Goal: Task Accomplishment & Management: Manage account settings

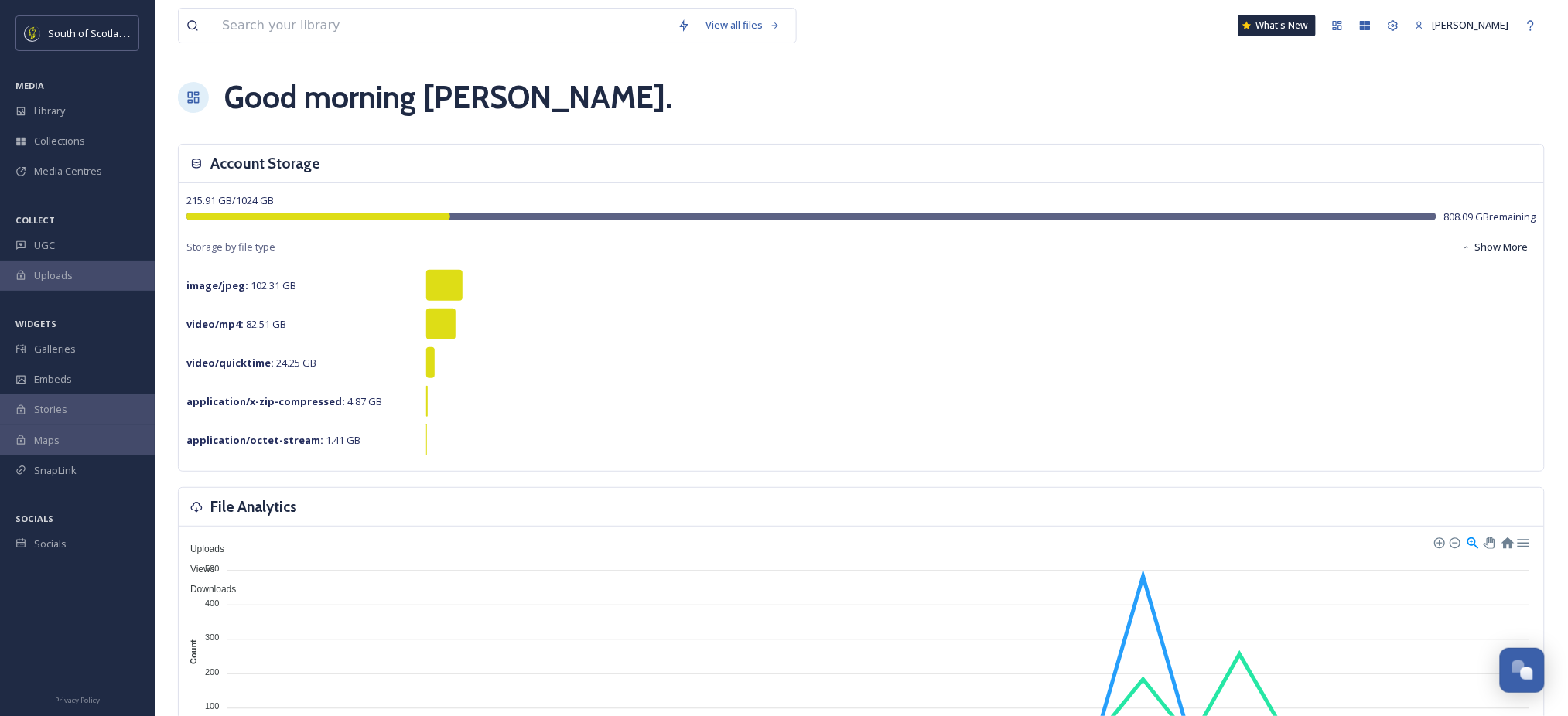
click at [1379, 96] on div "Good morning Vanessa ." at bounding box center [861, 97] width 1367 height 47
click at [85, 109] on div "Library" at bounding box center [77, 111] width 155 height 30
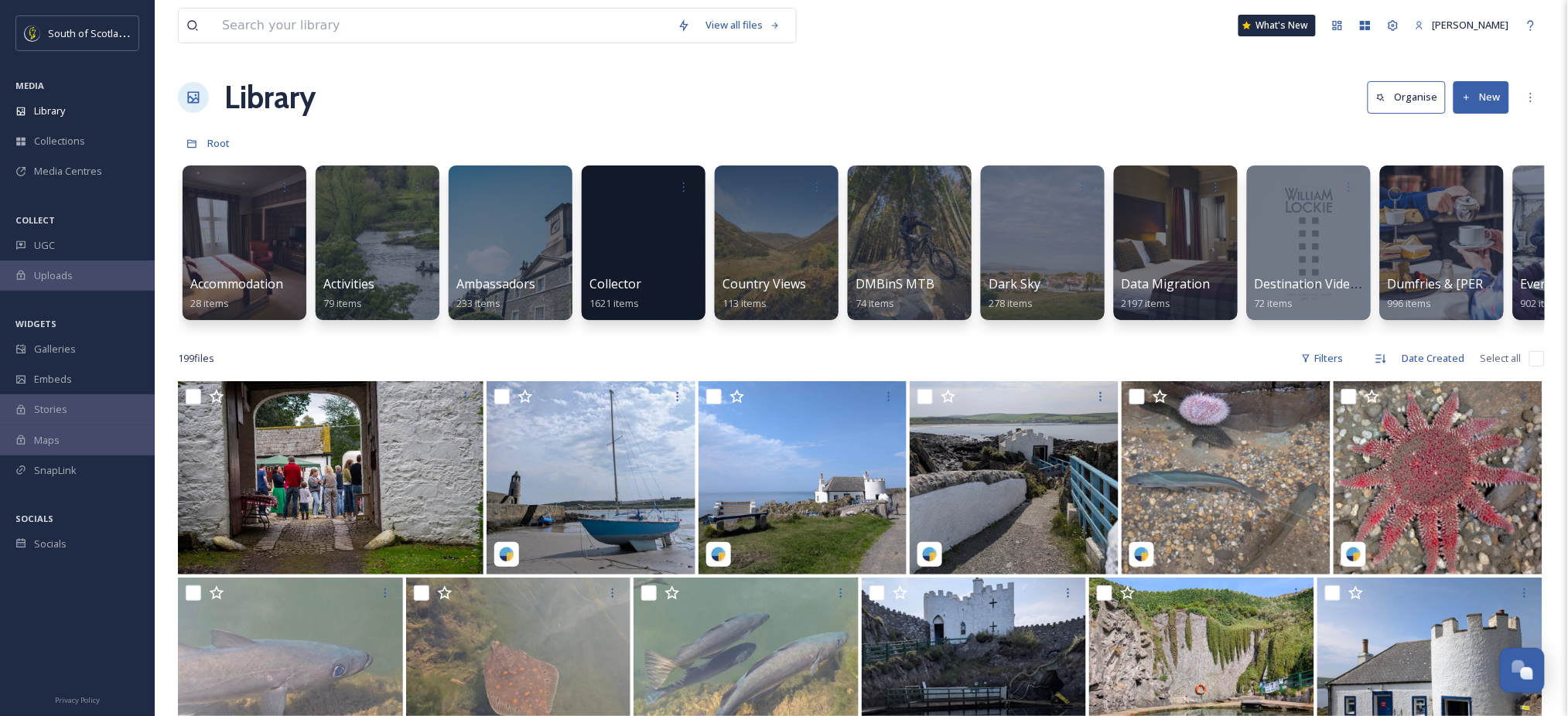
click at [1491, 97] on button "New" at bounding box center [1481, 96] width 55 height 32
click at [1458, 192] on span "Folder" at bounding box center [1464, 194] width 29 height 15
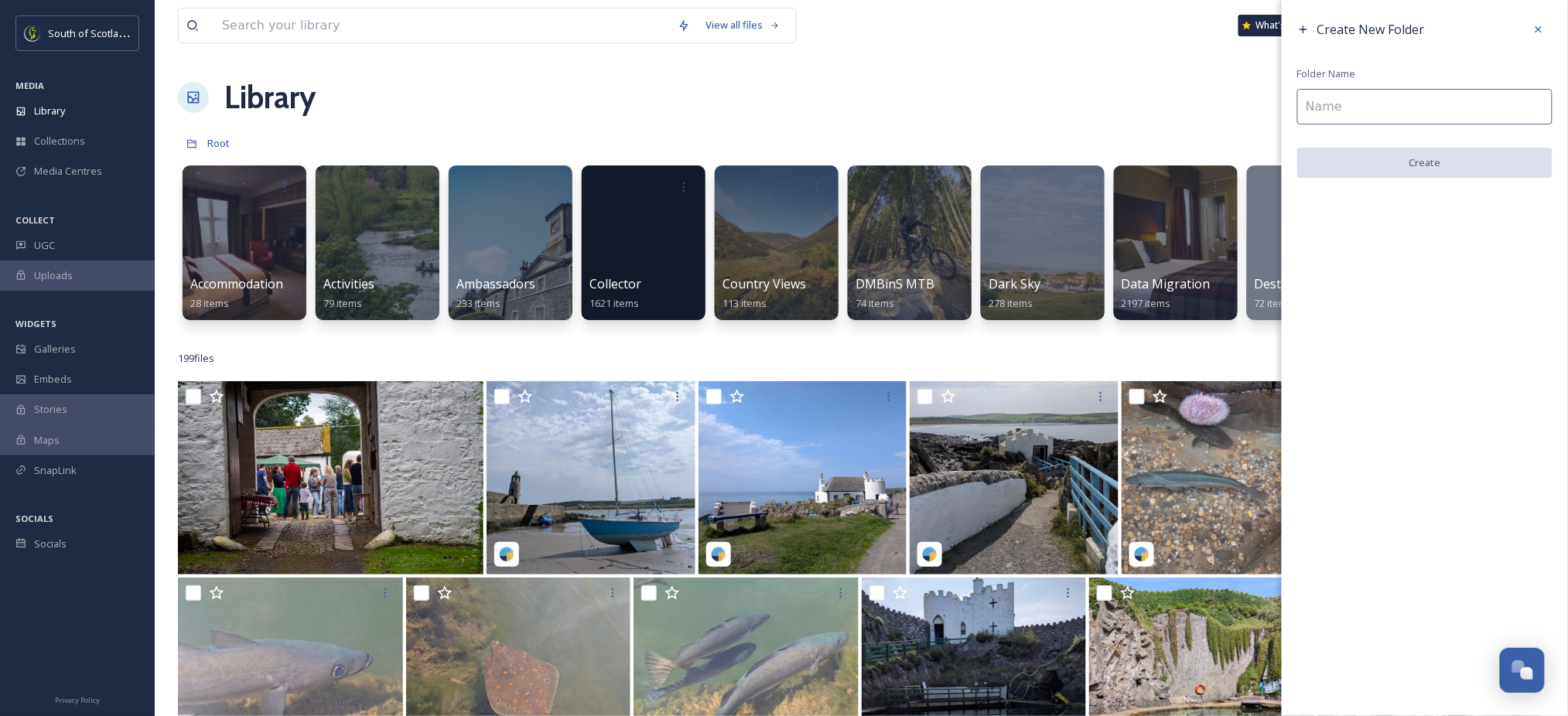
click at [1388, 115] on input at bounding box center [1425, 106] width 255 height 36
click at [1073, 90] on div "Library Organise New" at bounding box center [861, 97] width 1367 height 47
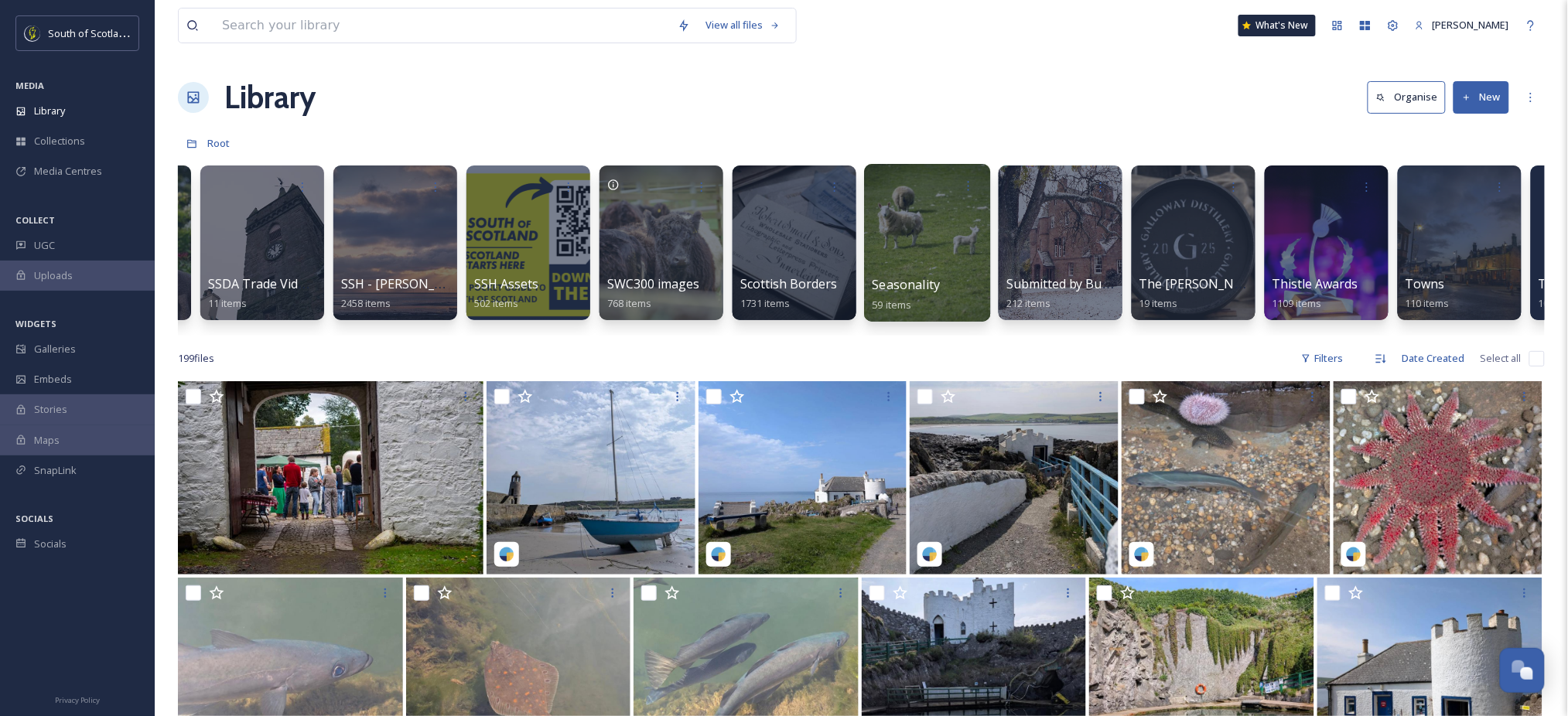
scroll to position [0, 4110]
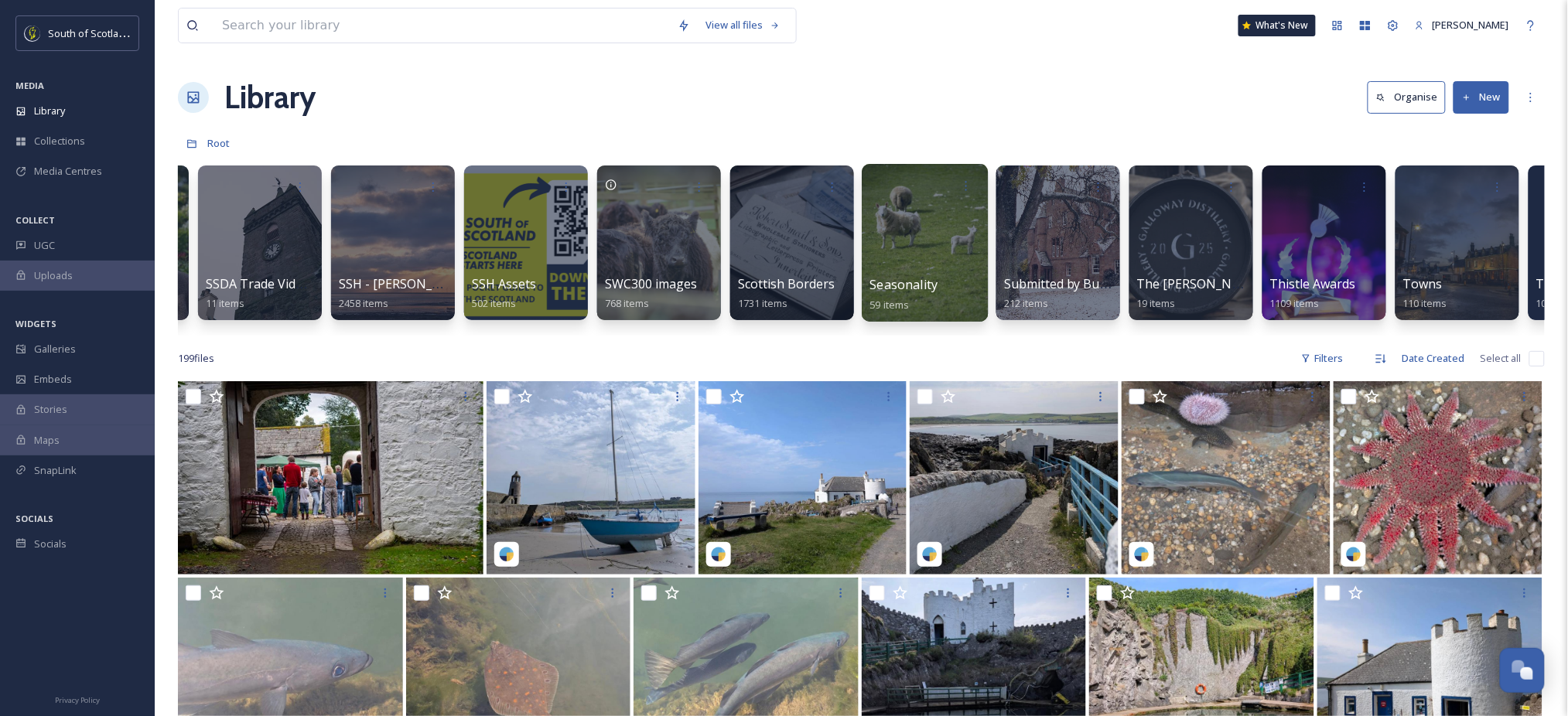
click at [913, 243] on div at bounding box center [926, 243] width 127 height 158
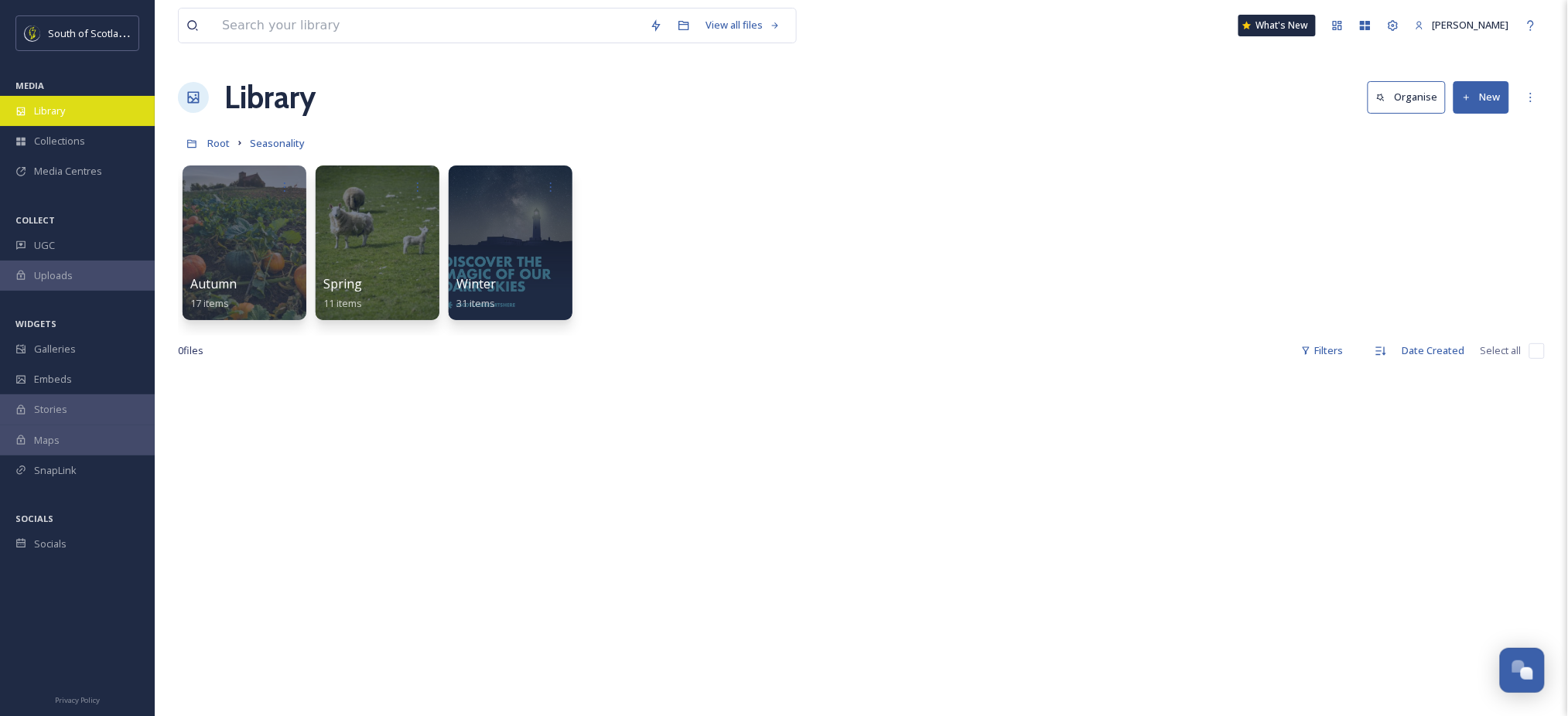
click at [62, 108] on span "Library" at bounding box center [50, 111] width 31 height 15
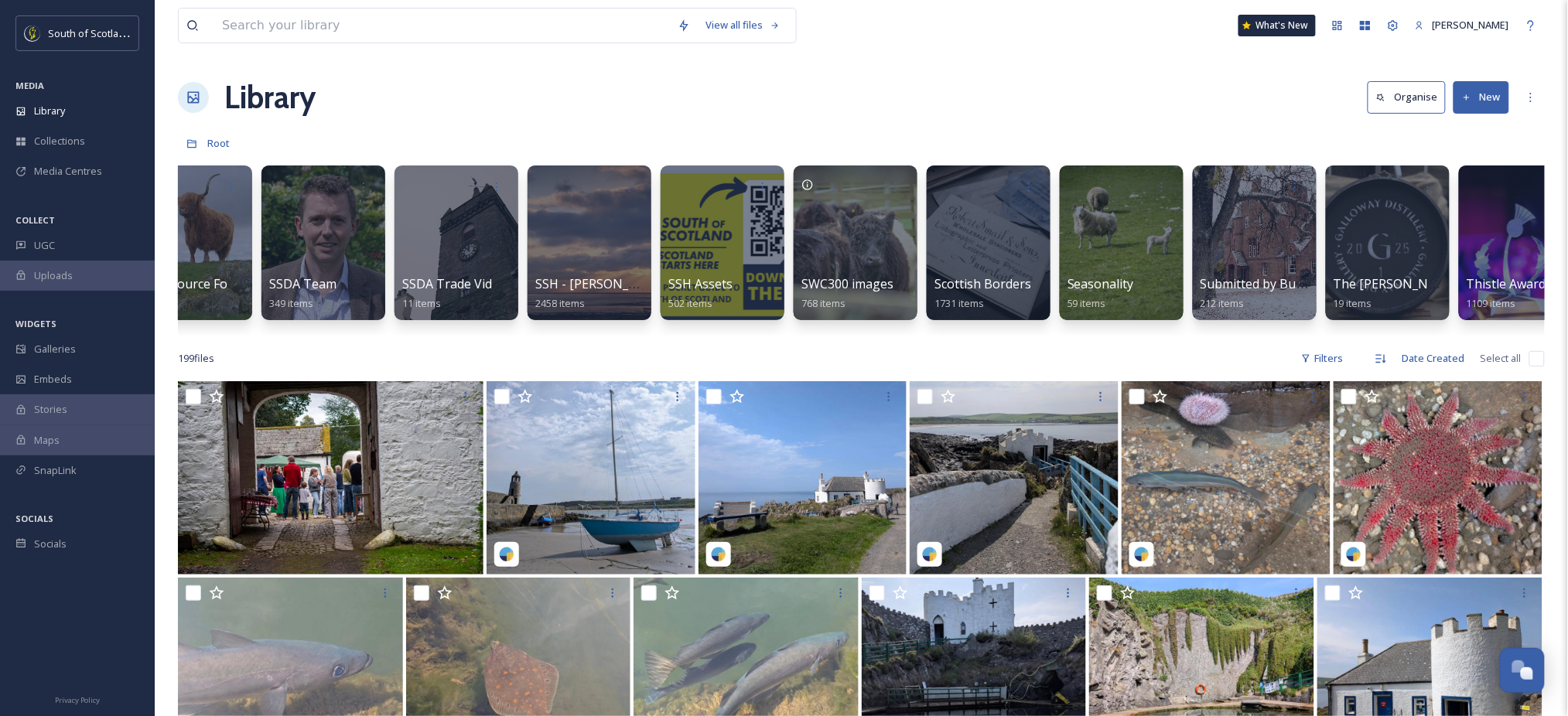
scroll to position [0, 3890]
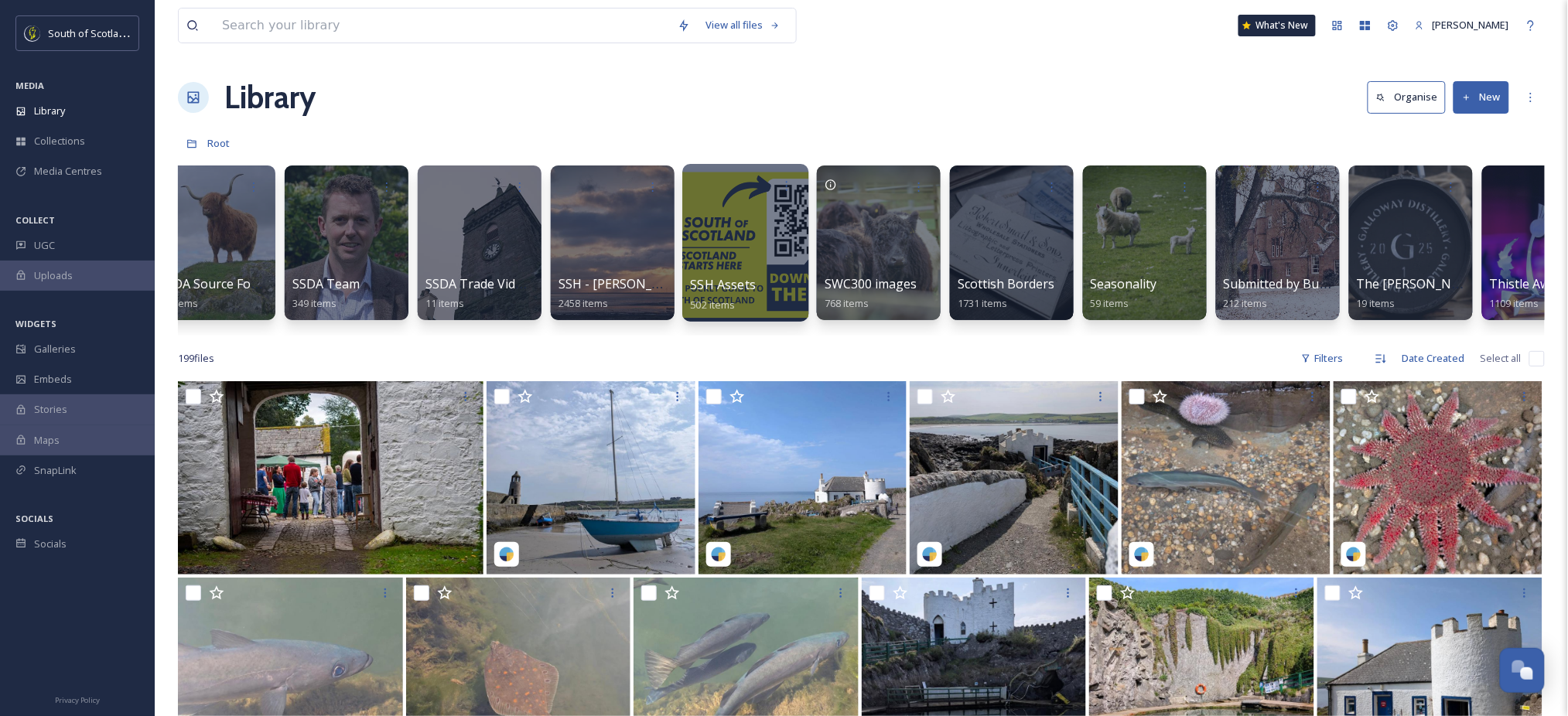
click at [719, 267] on div at bounding box center [746, 243] width 127 height 158
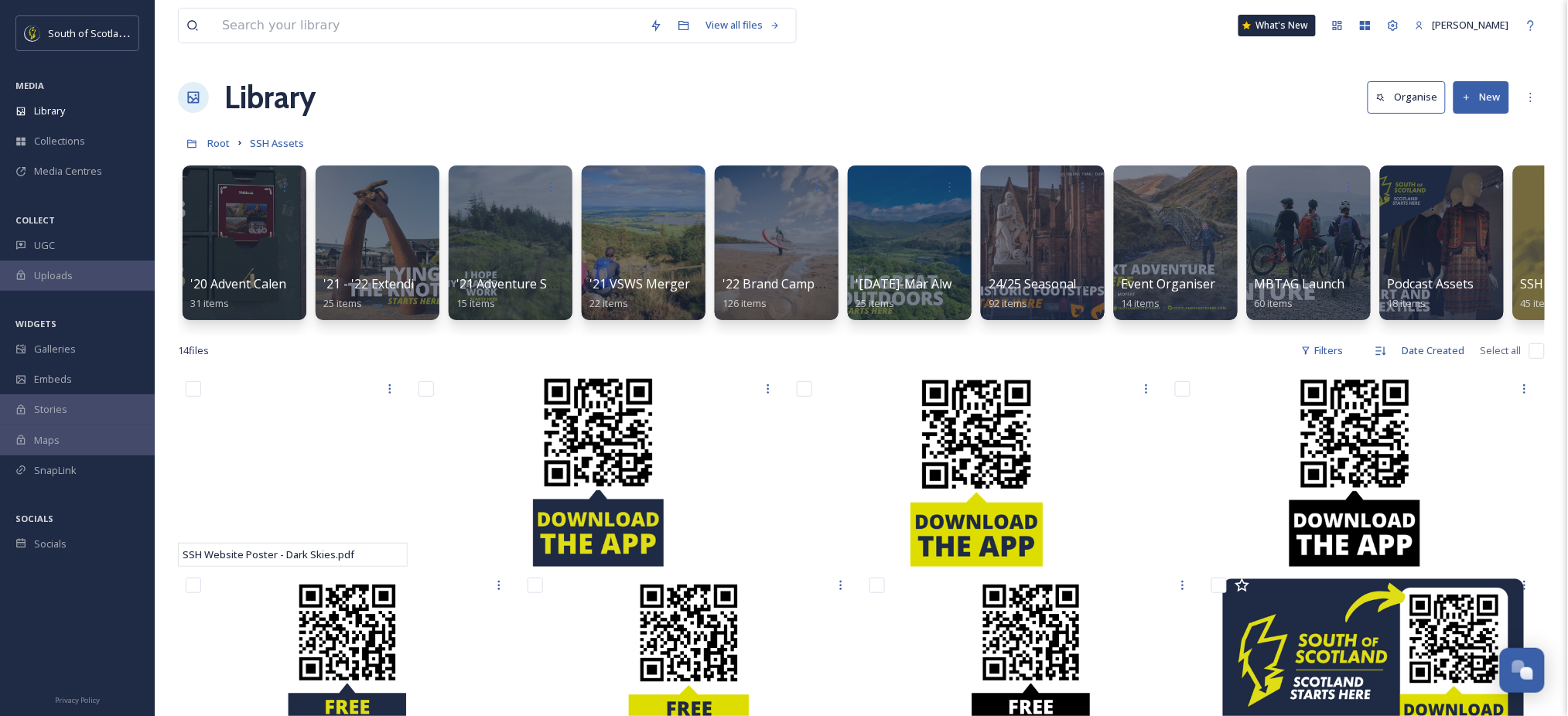
click at [1493, 104] on button "New" at bounding box center [1481, 96] width 55 height 32
click at [1470, 191] on span "Folder" at bounding box center [1464, 194] width 29 height 15
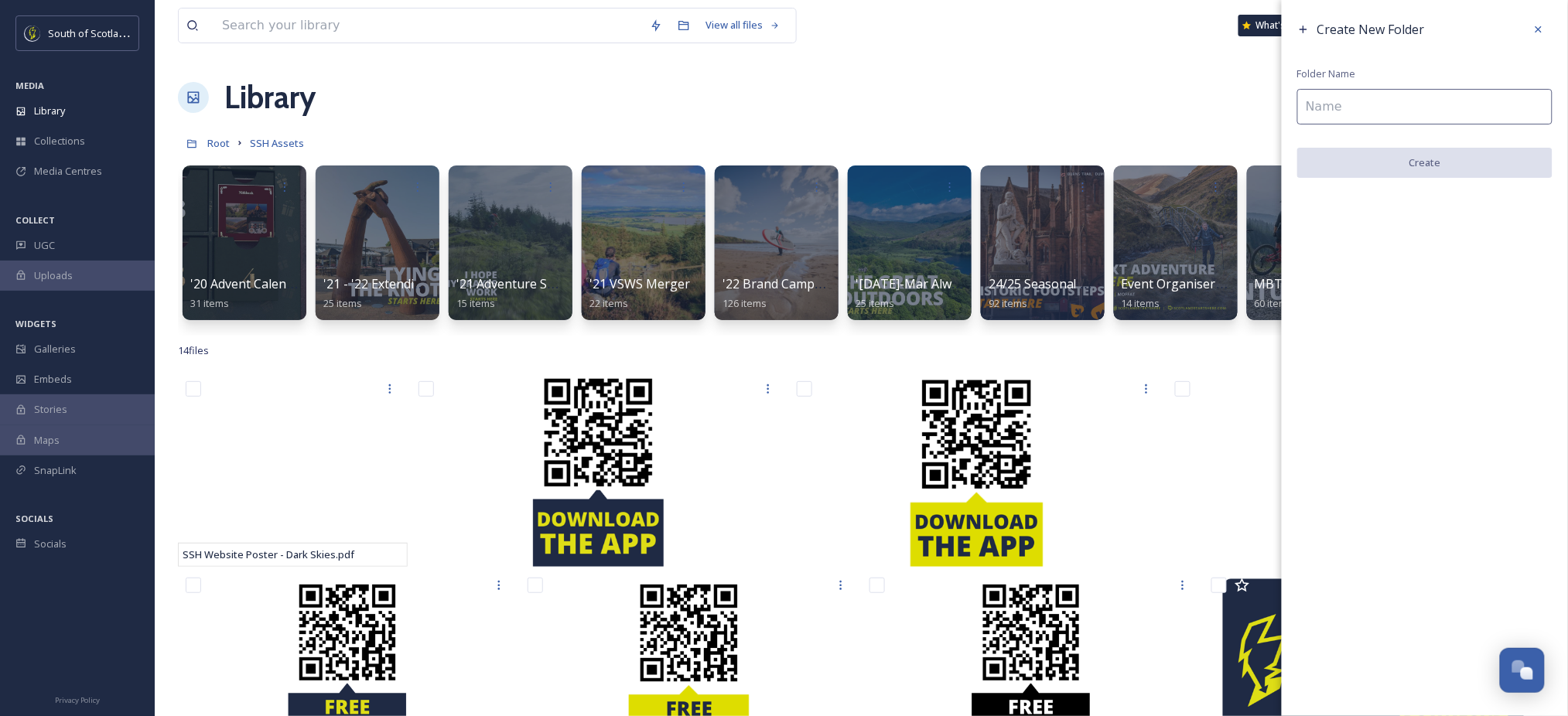
click at [1451, 110] on input at bounding box center [1425, 106] width 255 height 36
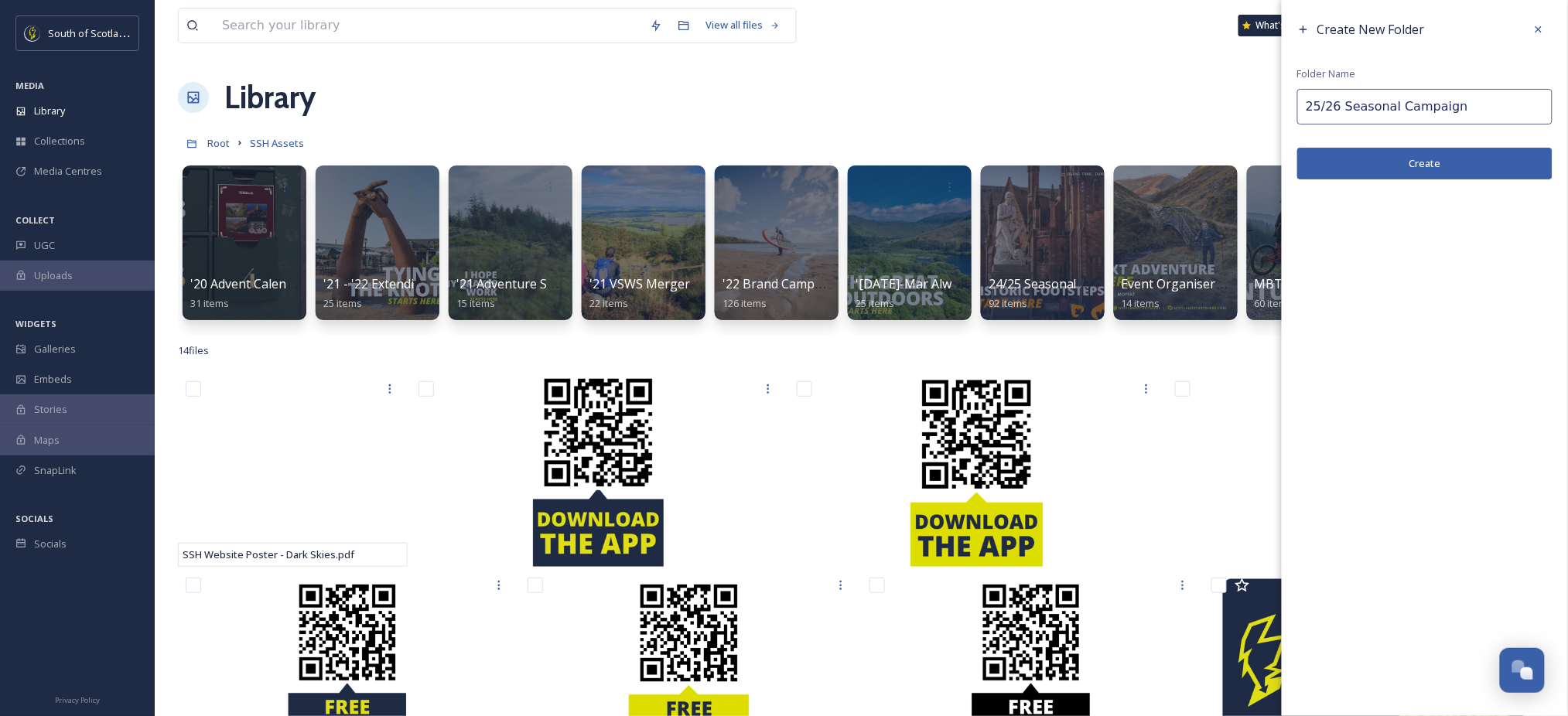
type input "25/26 Seasonal Campaign"
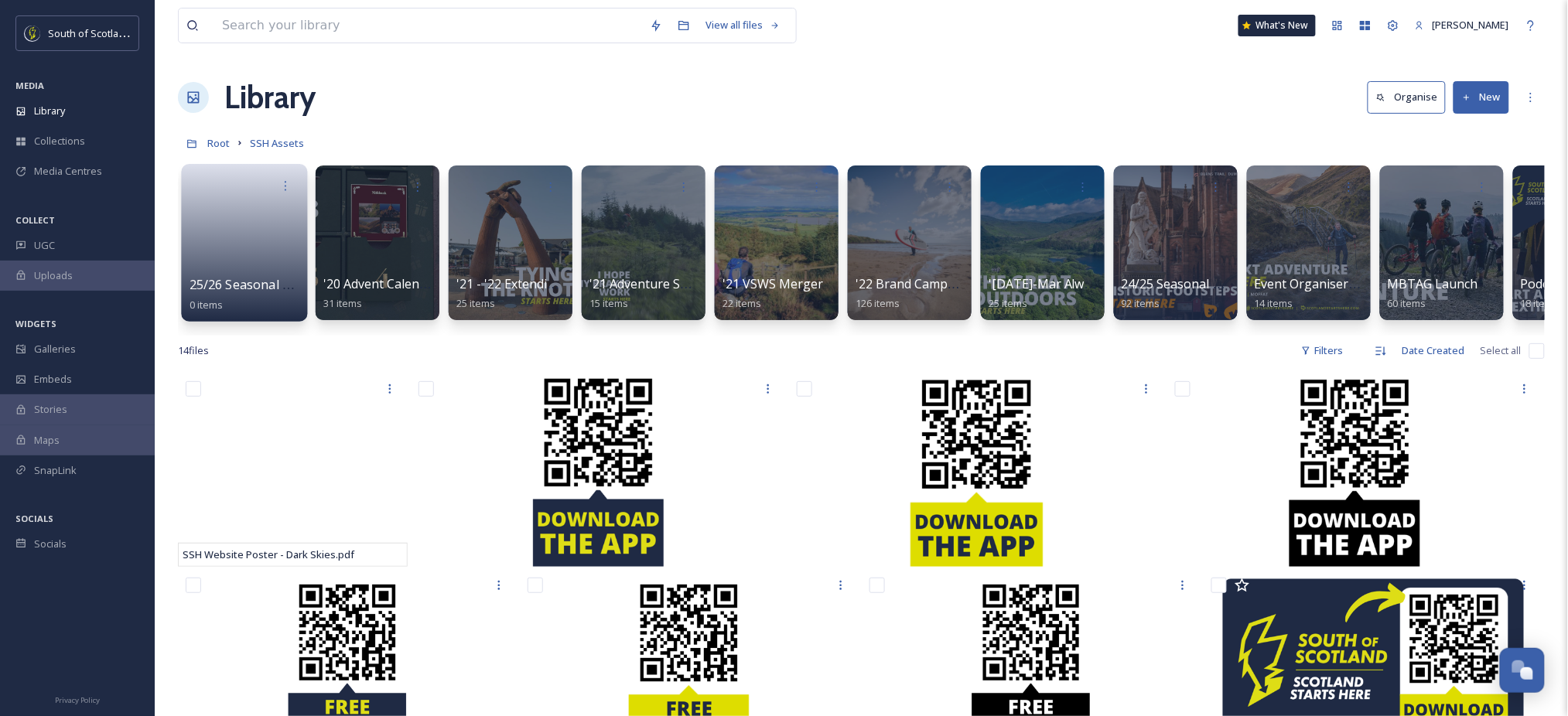
click at [261, 239] on link at bounding box center [245, 237] width 111 height 75
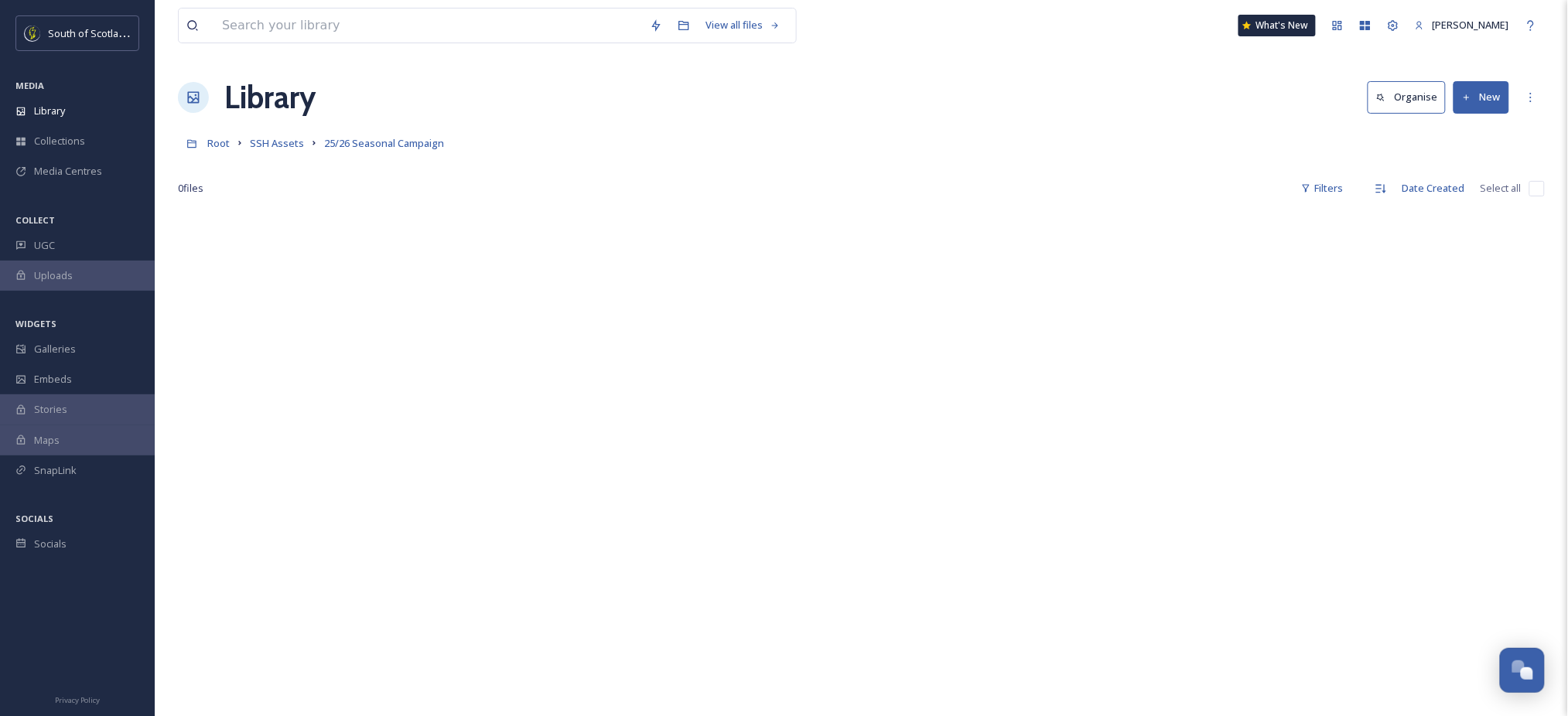
click at [1493, 88] on button "New" at bounding box center [1481, 96] width 55 height 32
click at [1470, 140] on span "File Upload" at bounding box center [1475, 133] width 51 height 15
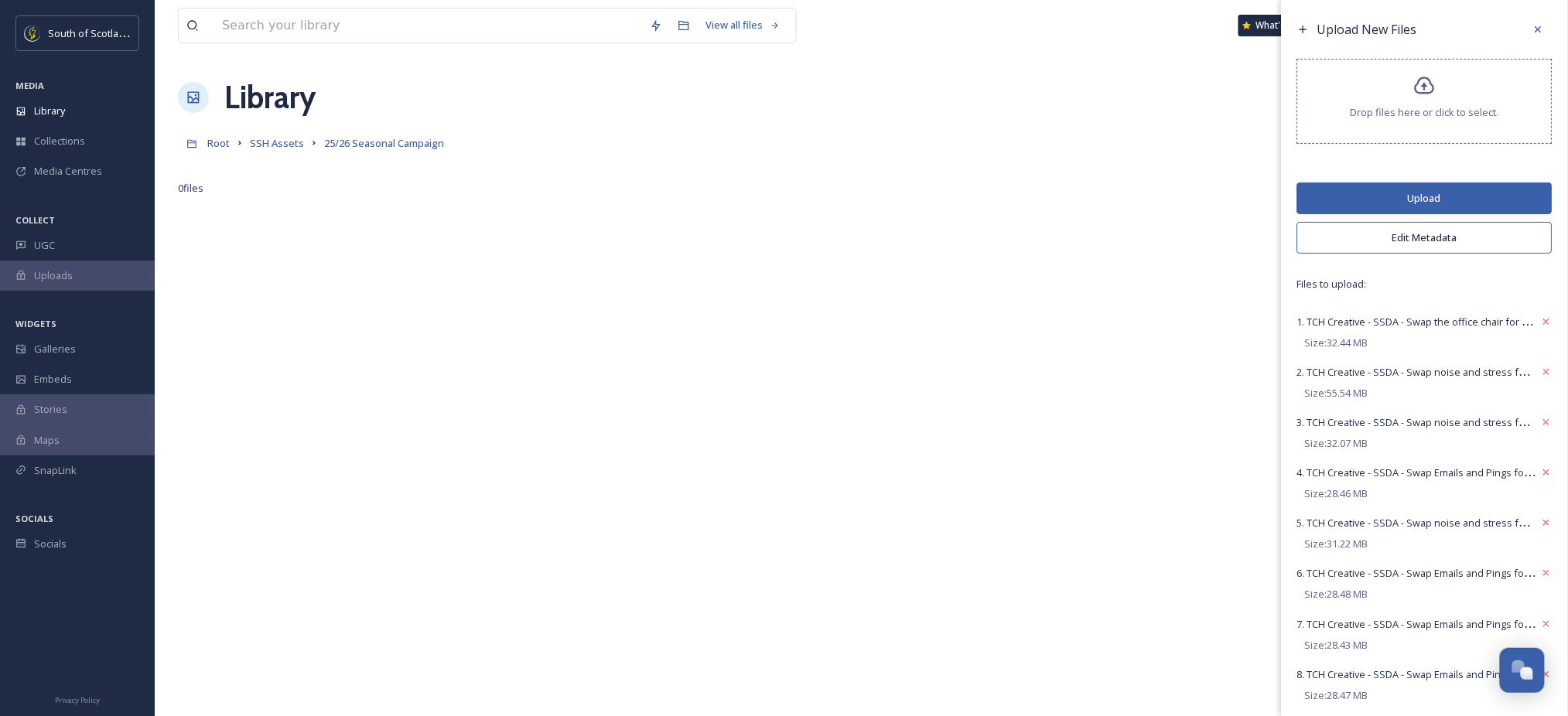
click at [1402, 210] on button "Upload" at bounding box center [1425, 198] width 255 height 32
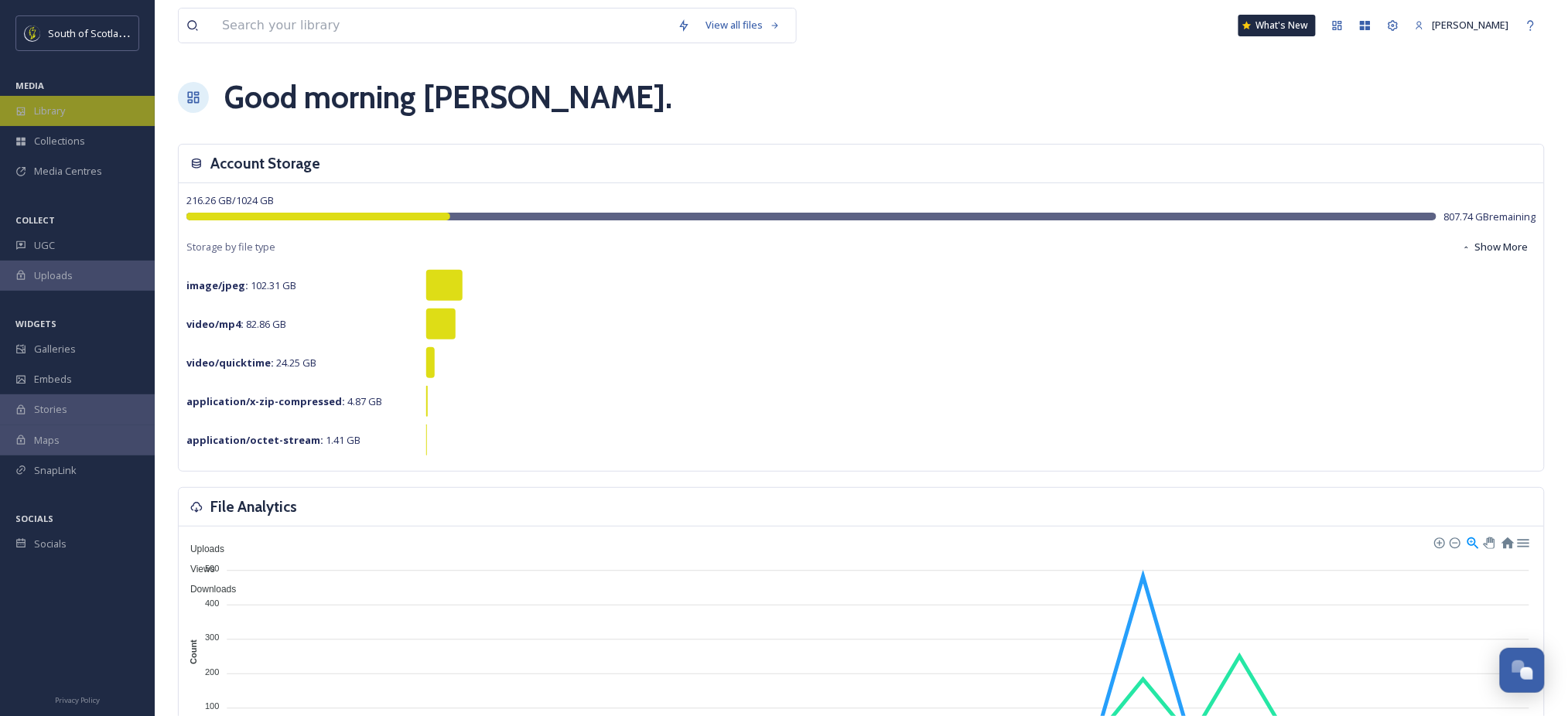
click at [58, 107] on span "Library" at bounding box center [50, 111] width 31 height 15
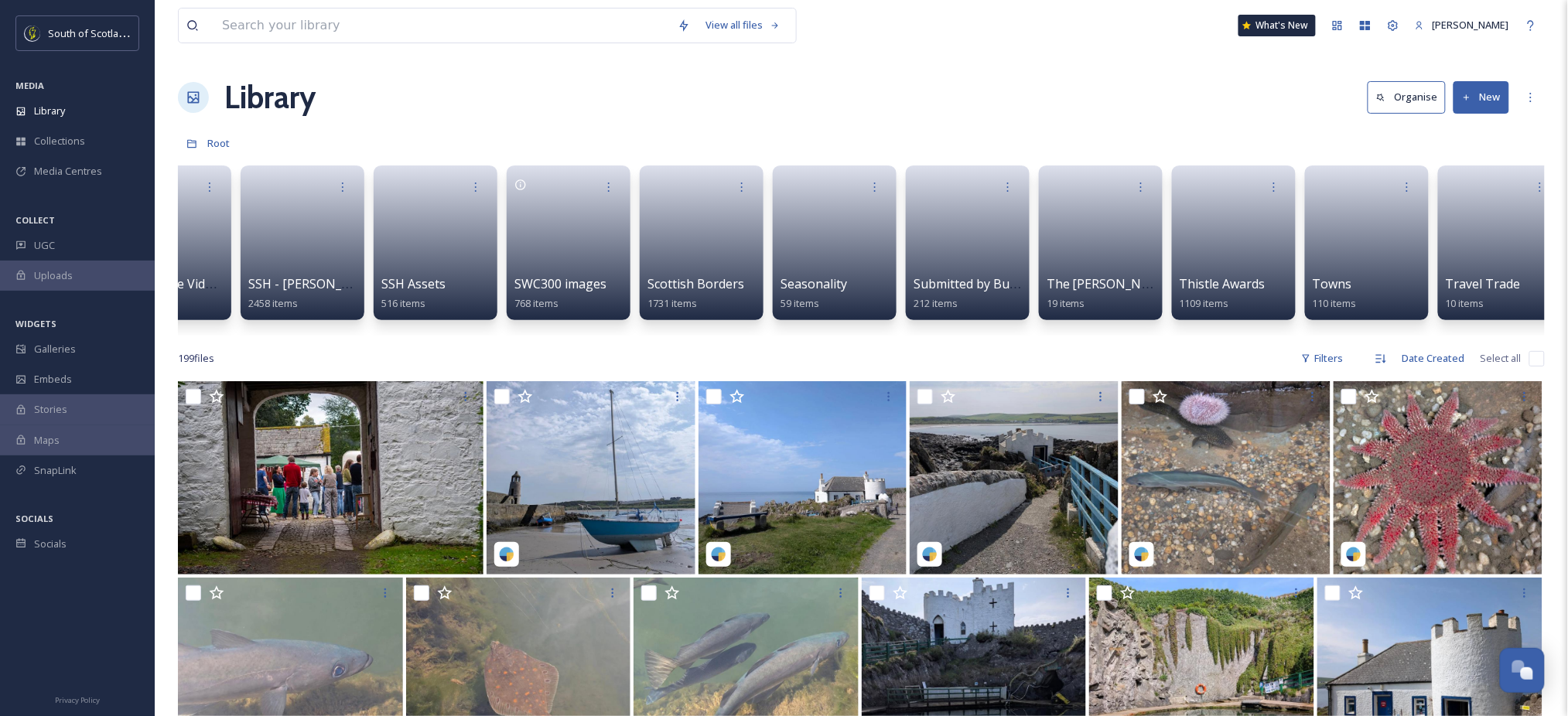
scroll to position [0, 4202]
click at [939, 245] on link at bounding box center [967, 237] width 111 height 75
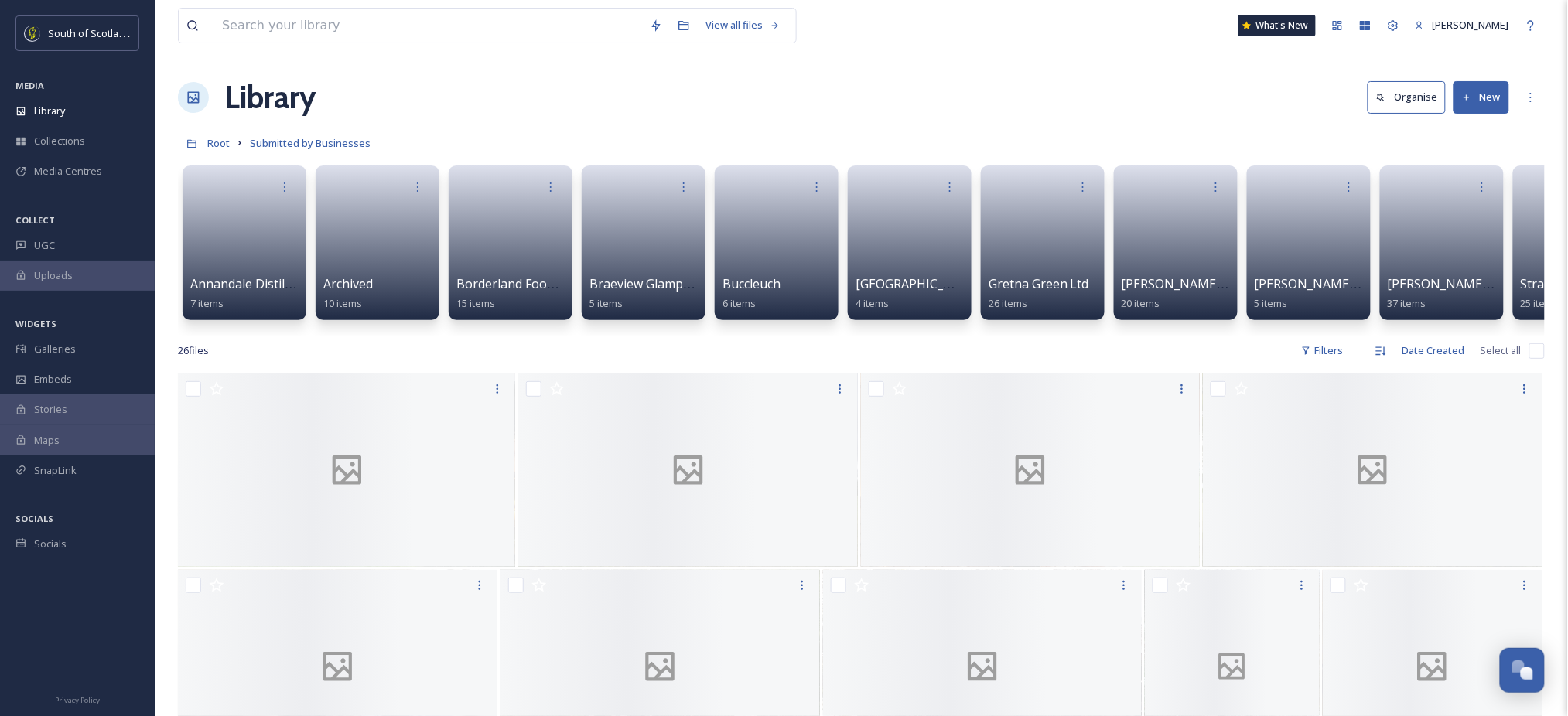
click at [1474, 99] on button "New" at bounding box center [1481, 96] width 55 height 32
click at [1468, 190] on span "Folder" at bounding box center [1464, 194] width 29 height 15
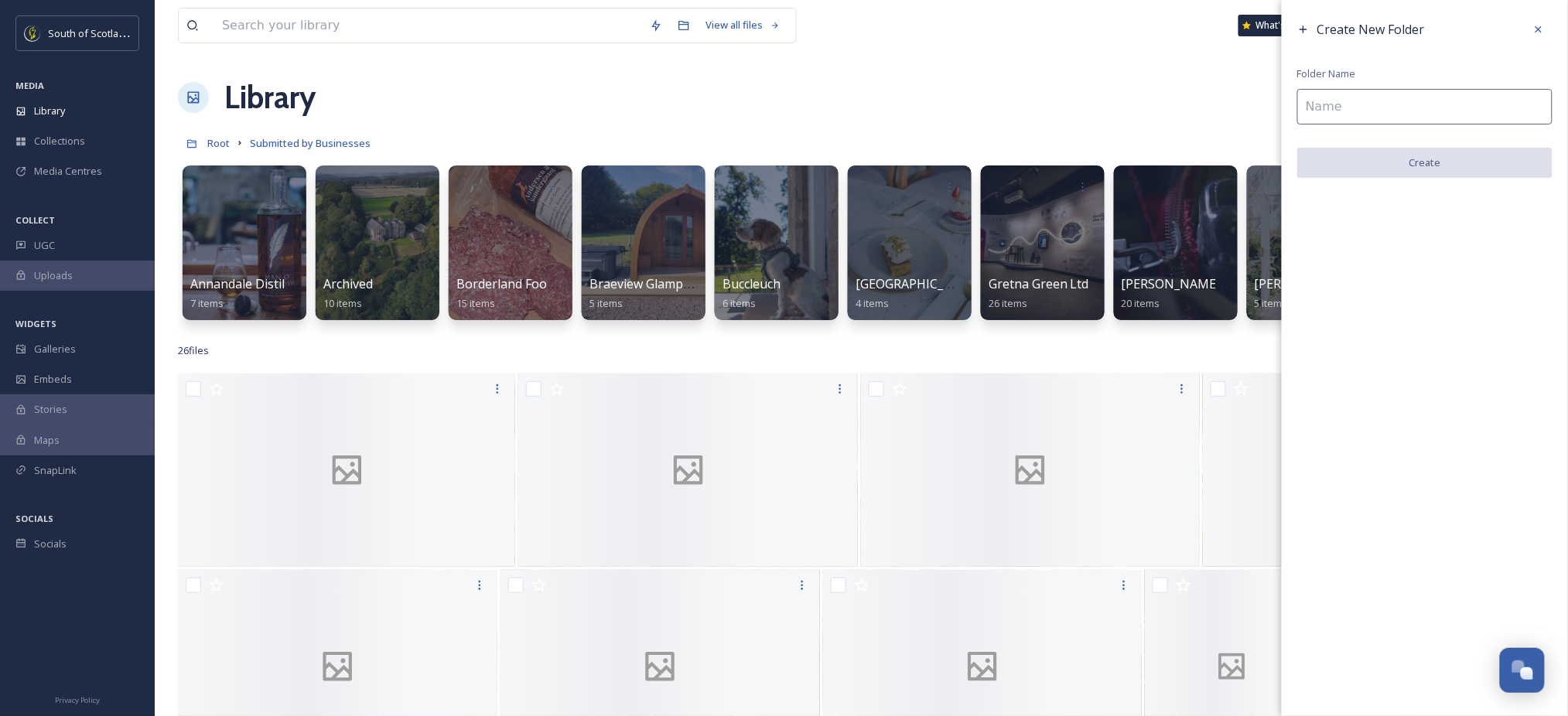
click at [1463, 113] on input at bounding box center [1425, 106] width 255 height 36
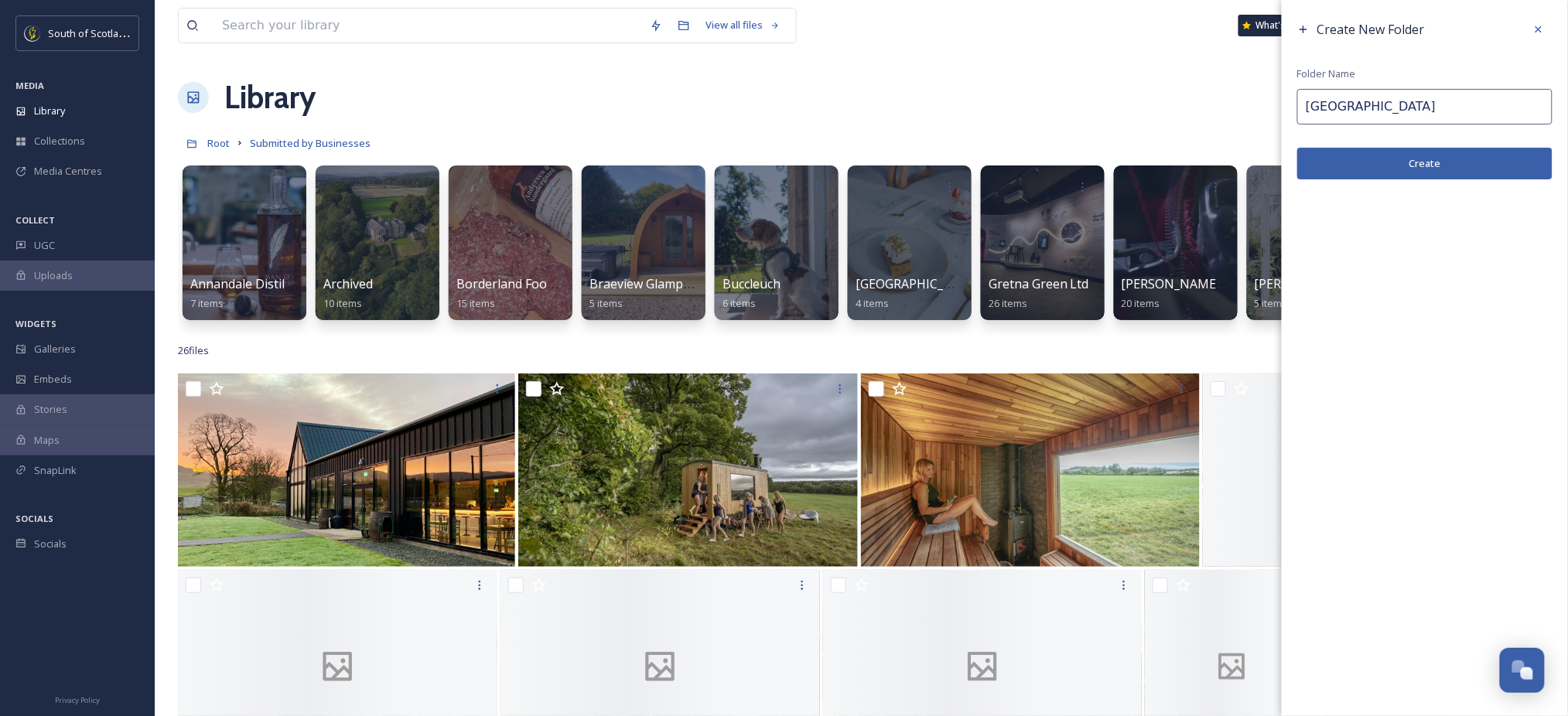
type input "[GEOGRAPHIC_DATA]"
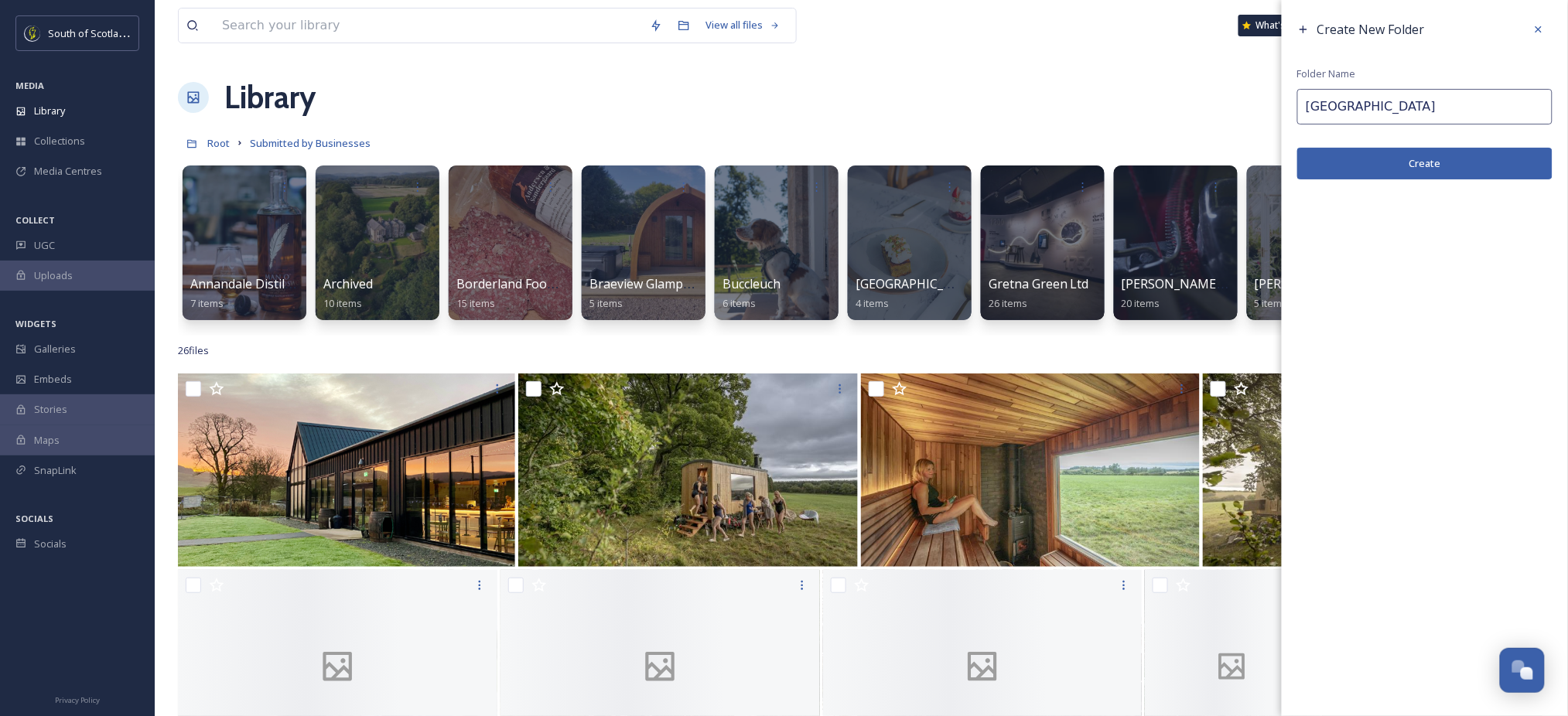
click at [1451, 169] on button "Create" at bounding box center [1425, 163] width 255 height 32
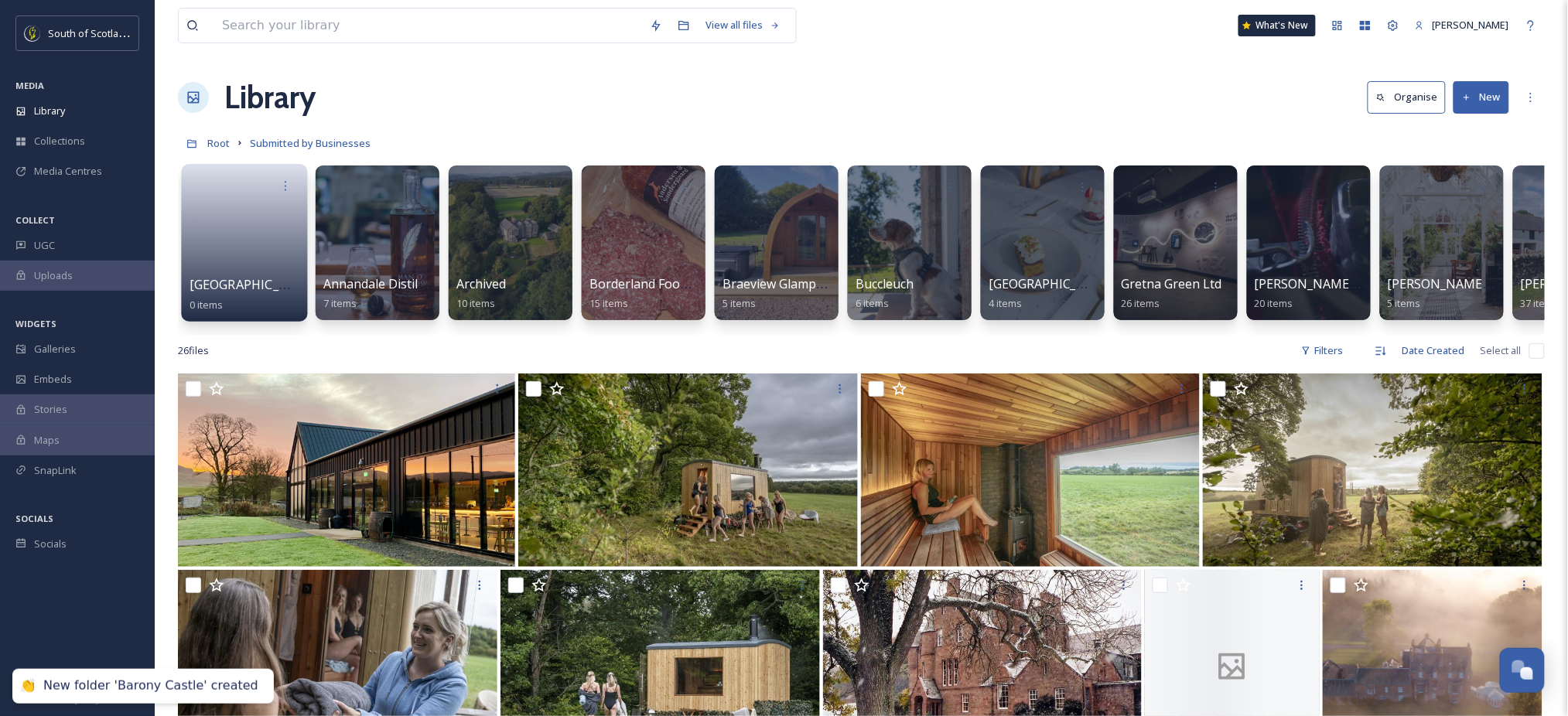
click at [258, 248] on link at bounding box center [245, 237] width 111 height 75
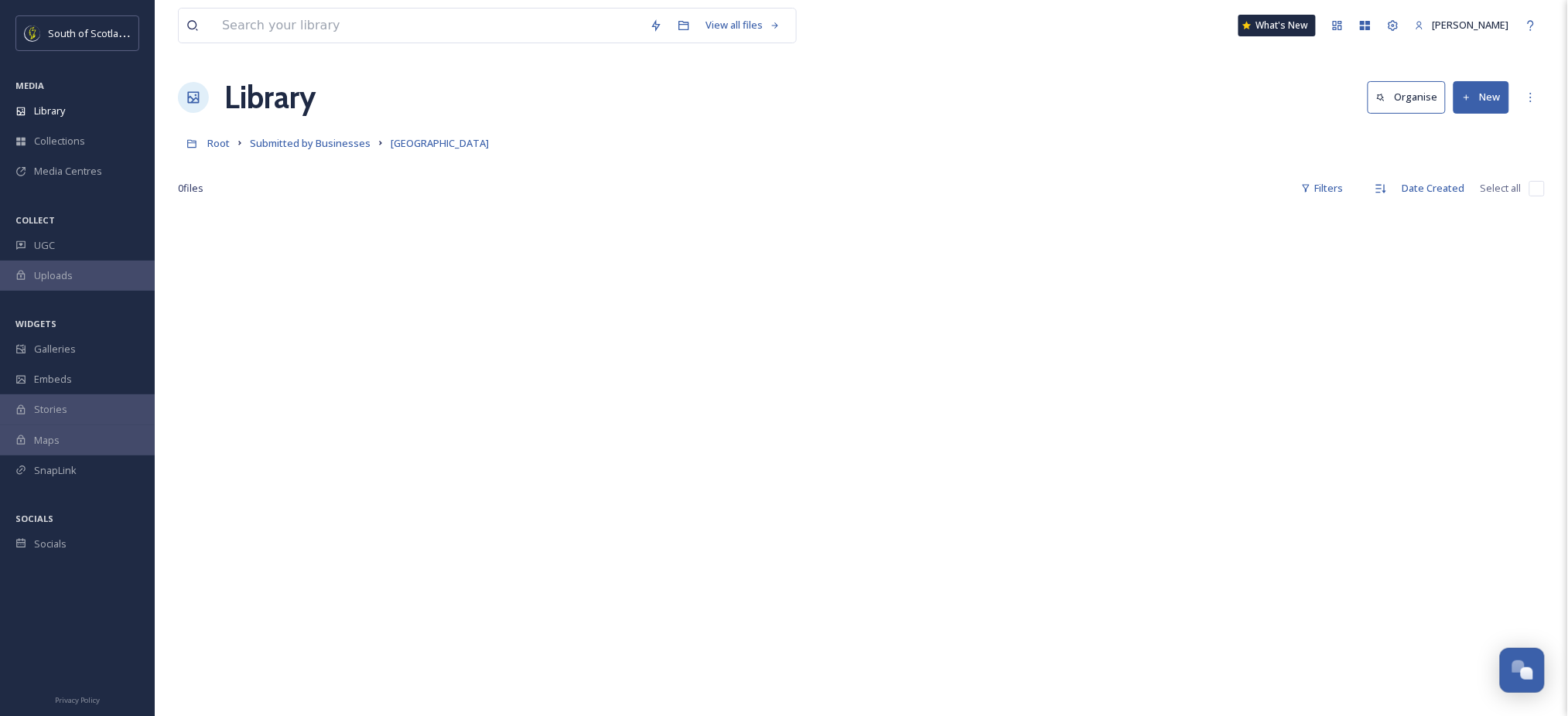
click at [1482, 105] on button "New" at bounding box center [1481, 96] width 55 height 32
click at [1478, 130] on span "File Upload" at bounding box center [1475, 133] width 51 height 15
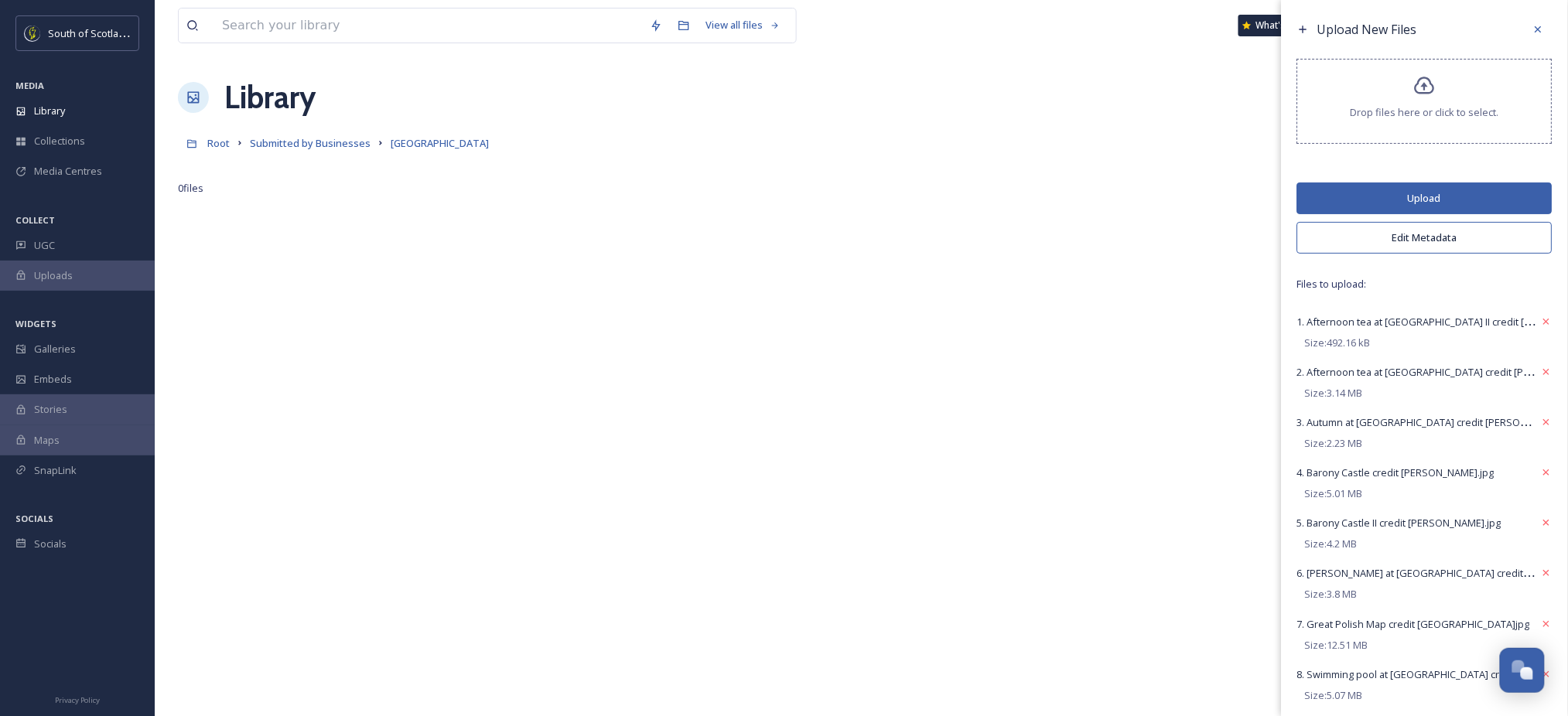
click at [1414, 198] on button "Upload" at bounding box center [1425, 198] width 255 height 32
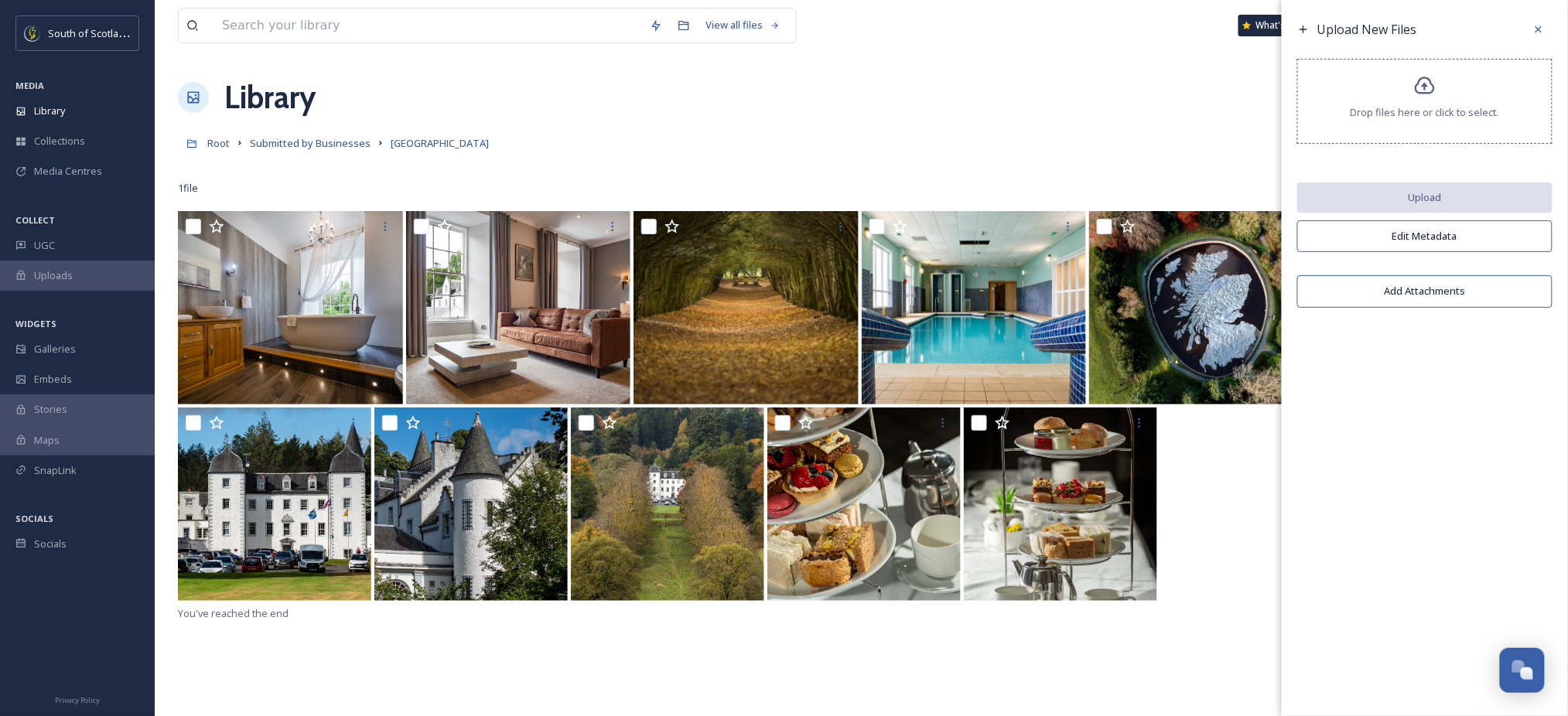
click at [80, 631] on div at bounding box center [77, 621] width 155 height 123
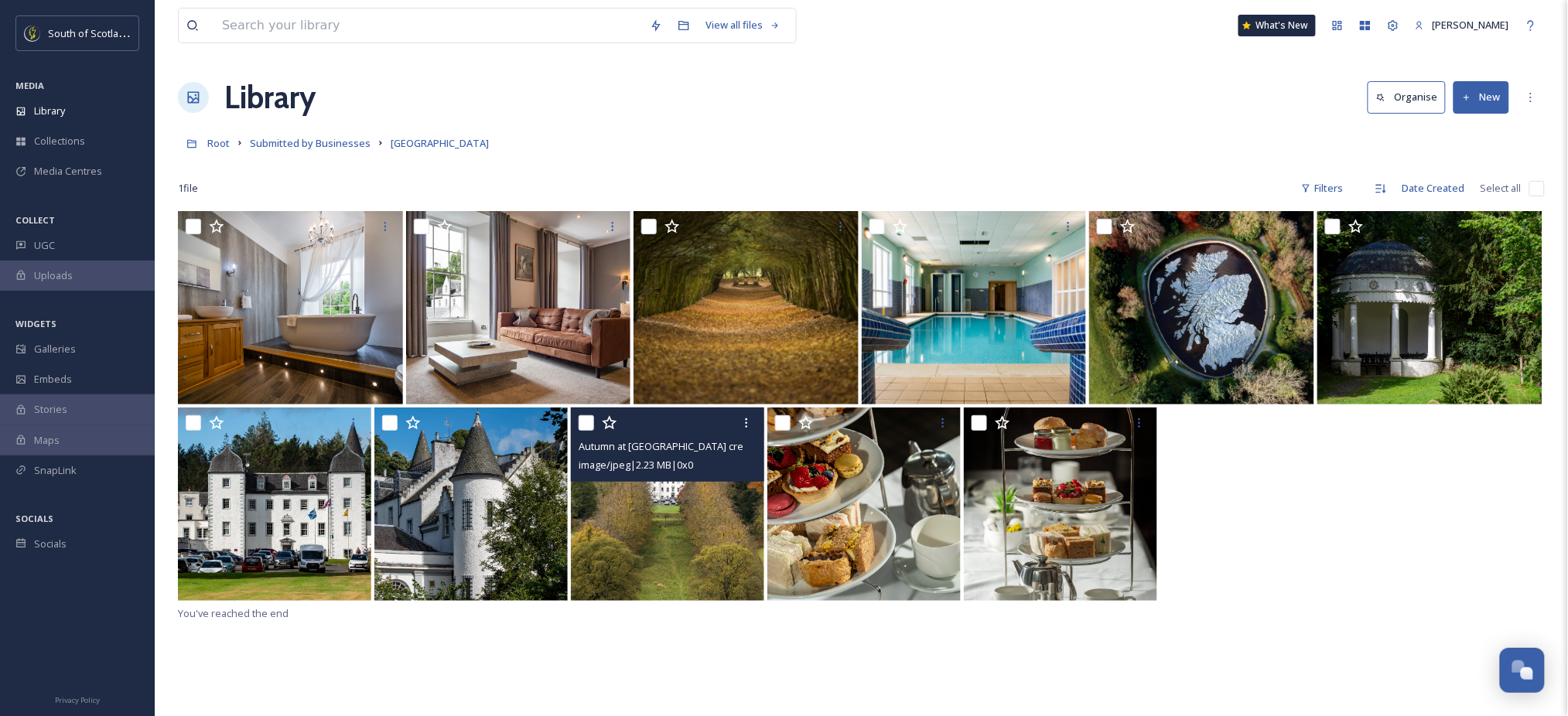
click at [583, 426] on input "checkbox" at bounding box center [587, 423] width 16 height 16
checkbox input "true"
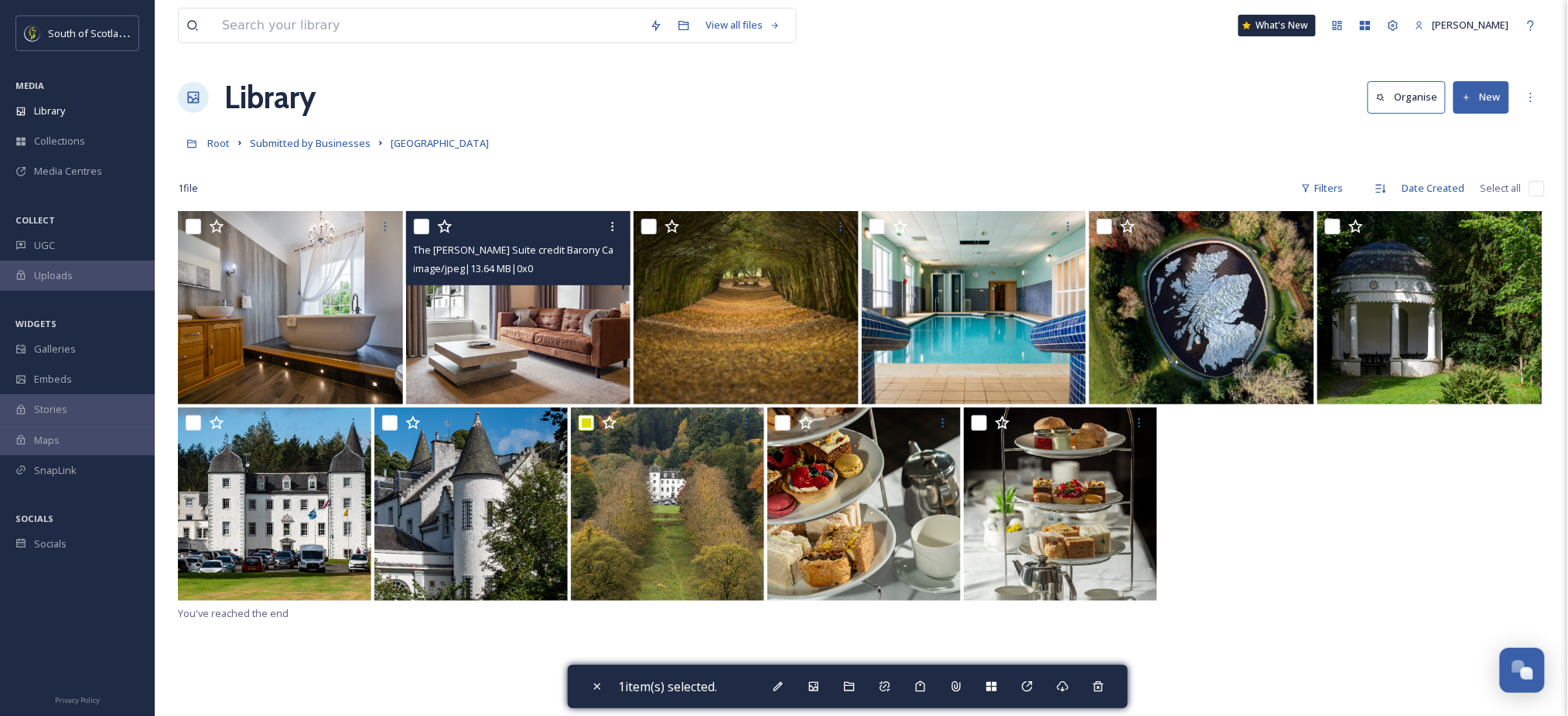
click at [419, 230] on input "checkbox" at bounding box center [421, 227] width 16 height 16
checkbox input "true"
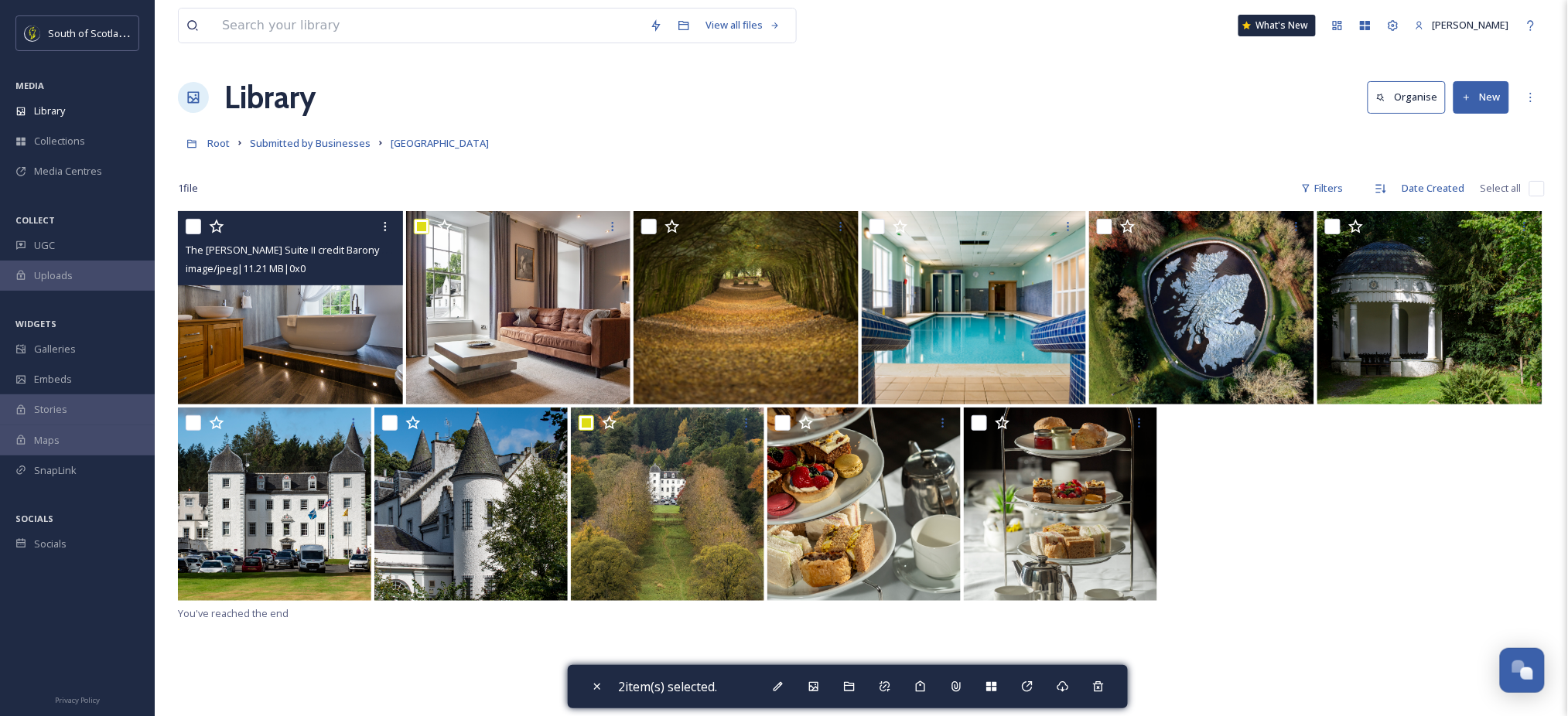
click at [191, 229] on input "checkbox" at bounding box center [194, 227] width 16 height 16
checkbox input "true"
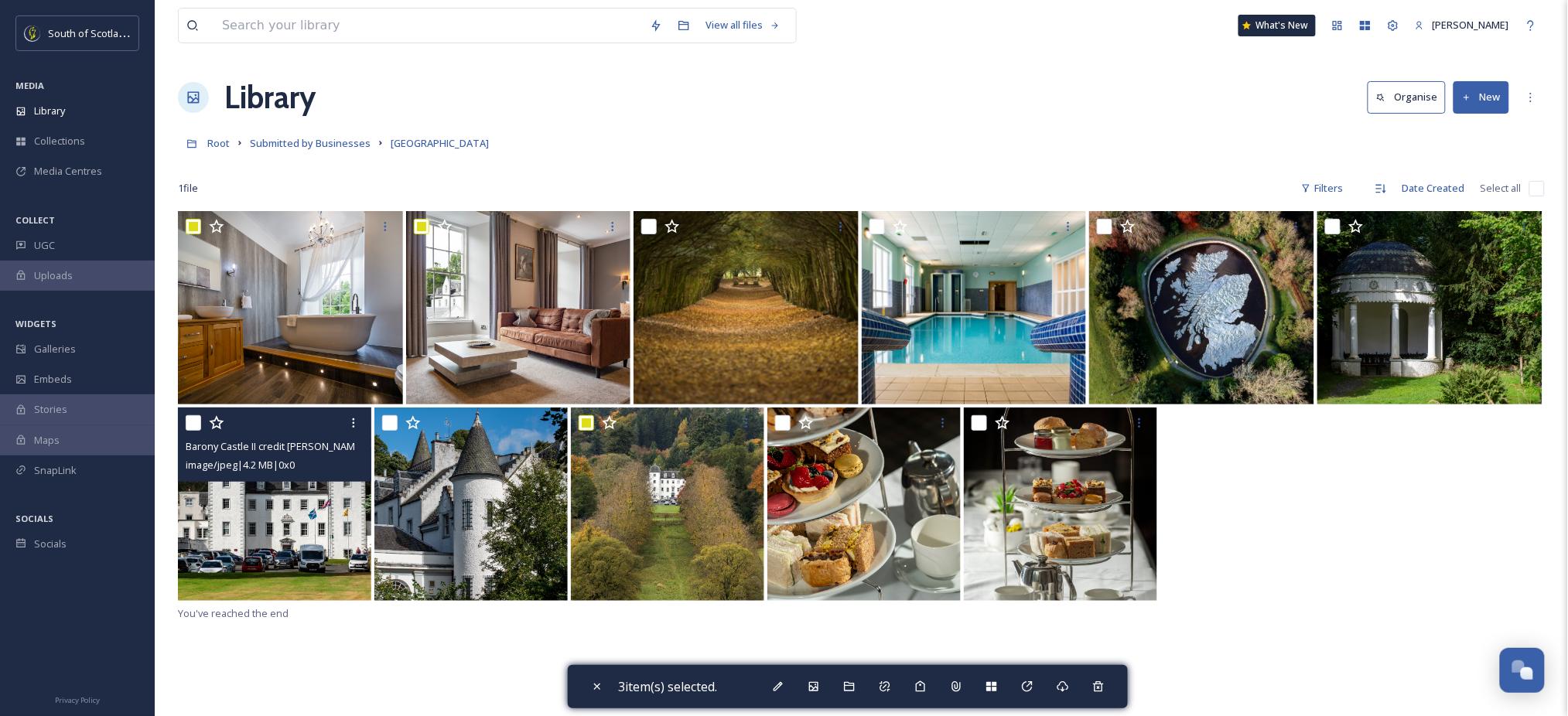
click at [192, 418] on input "checkbox" at bounding box center [194, 423] width 16 height 16
checkbox input "true"
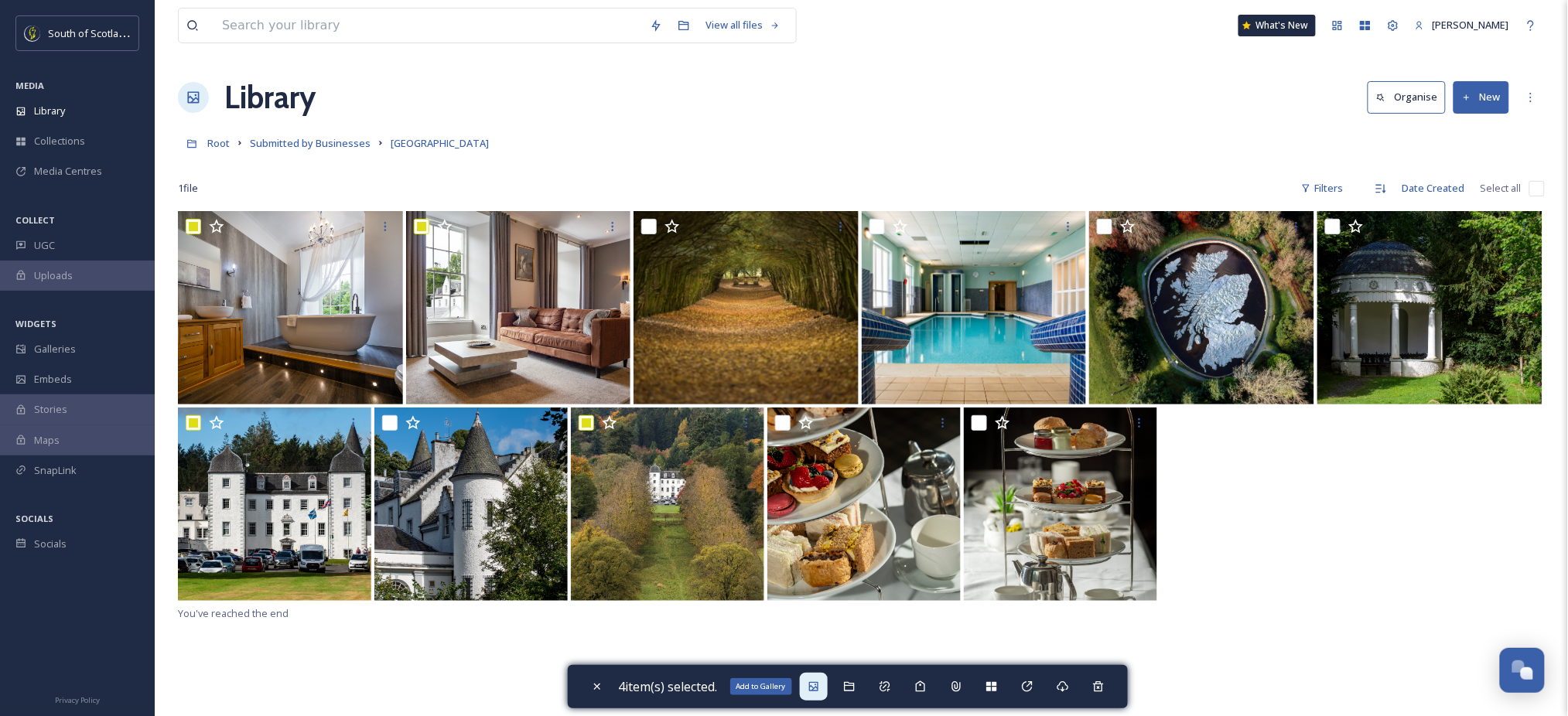
click at [820, 686] on icon at bounding box center [814, 687] width 13 height 13
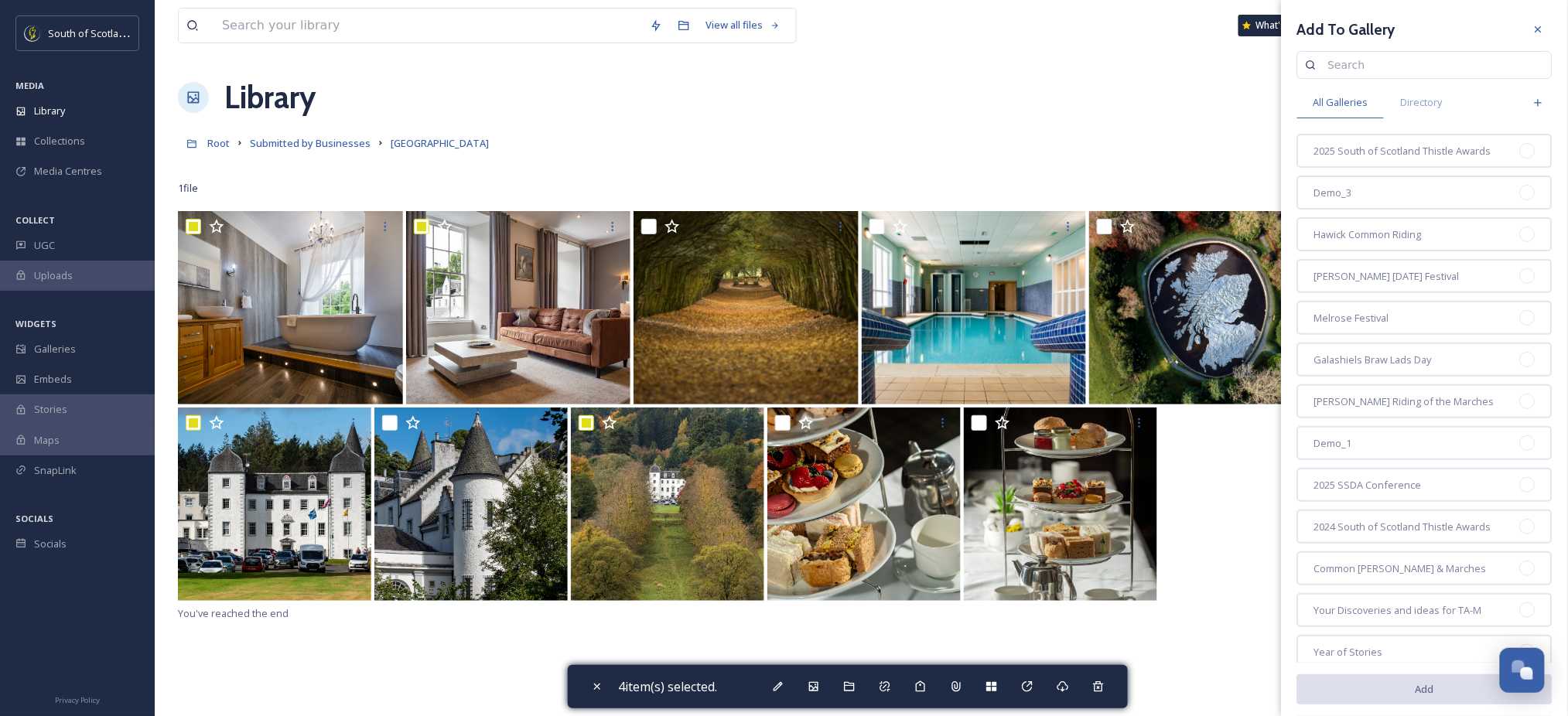
click at [1438, 69] on input at bounding box center [1433, 65] width 224 height 31
type input "reach"
click at [1533, 23] on icon at bounding box center [1539, 29] width 13 height 13
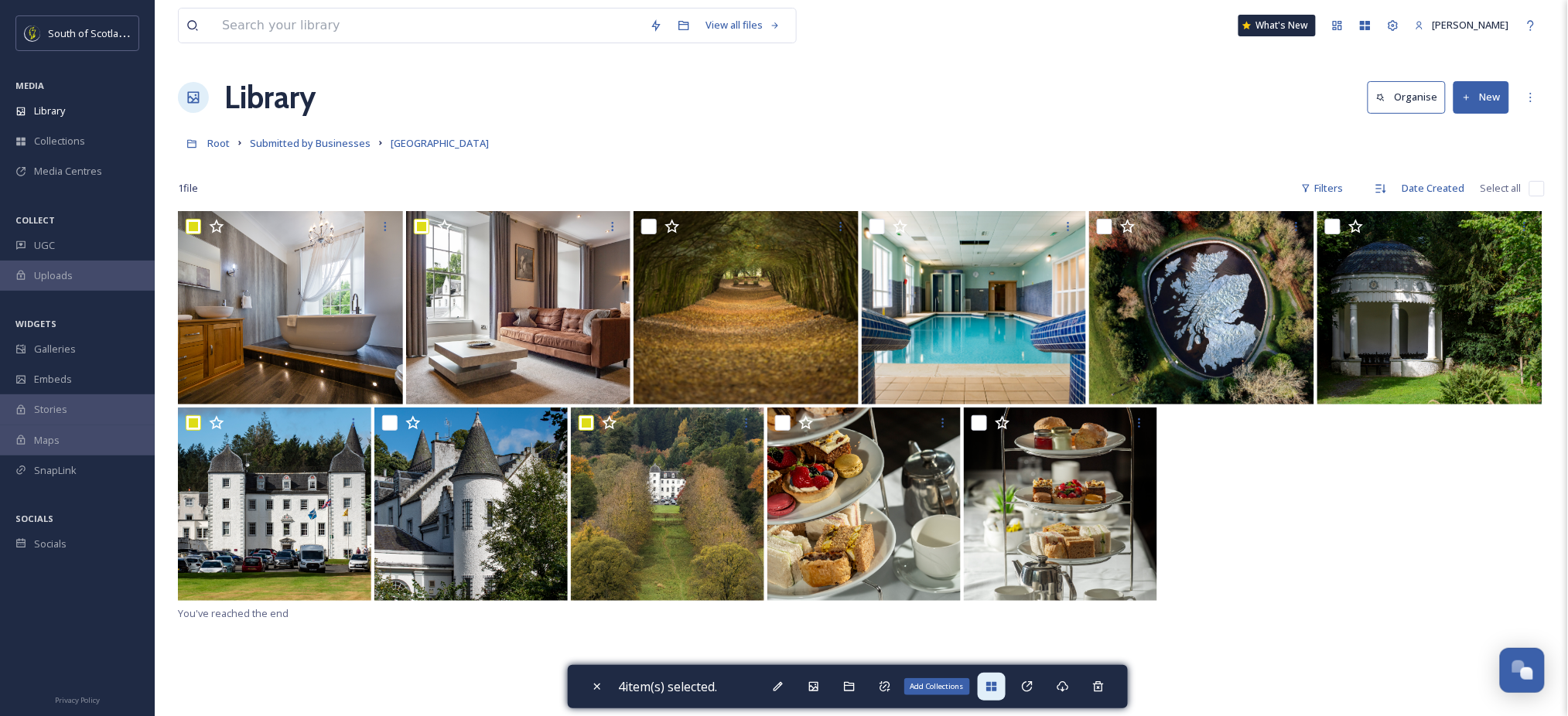
click at [991, 692] on icon at bounding box center [992, 687] width 13 height 13
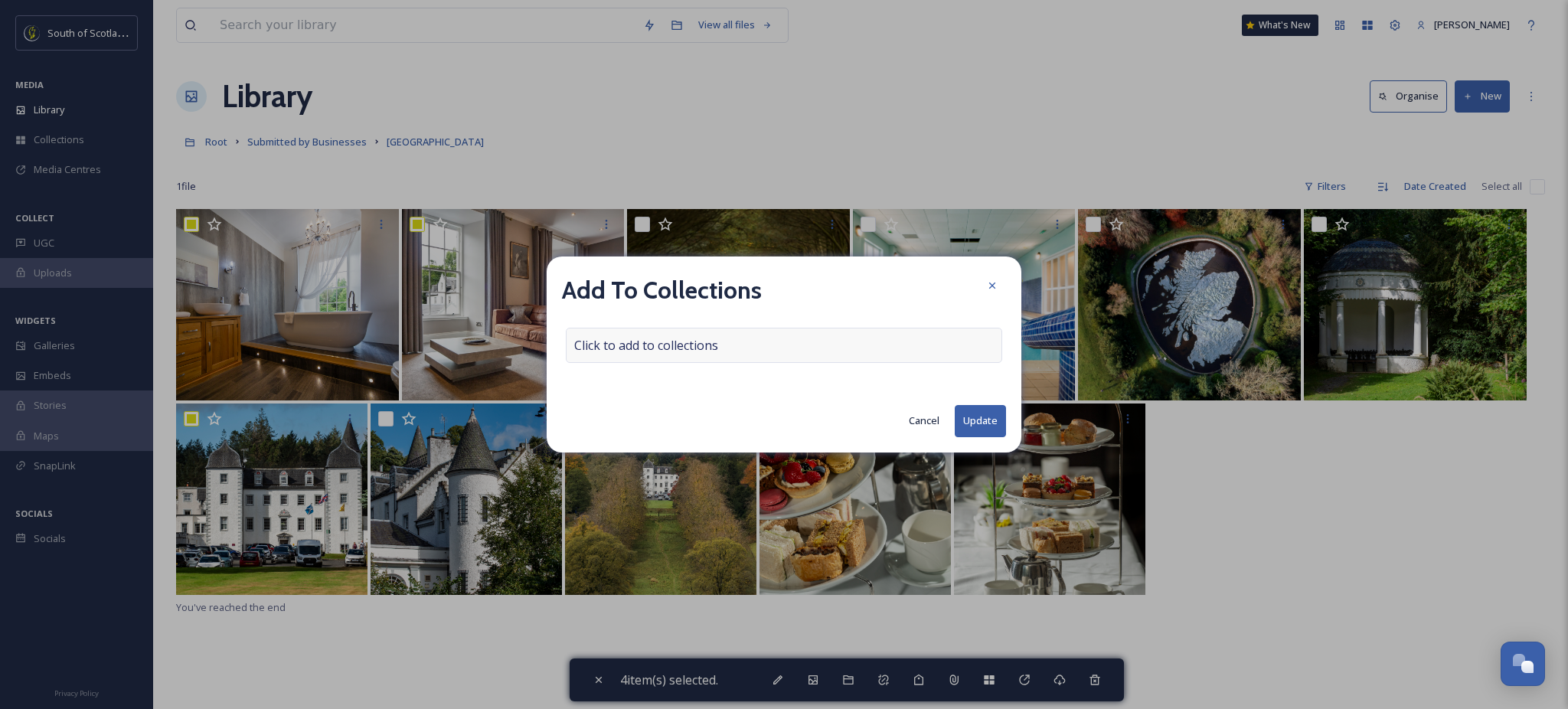
click at [877, 350] on div "Click to add to collections" at bounding box center [783, 345] width 436 height 36
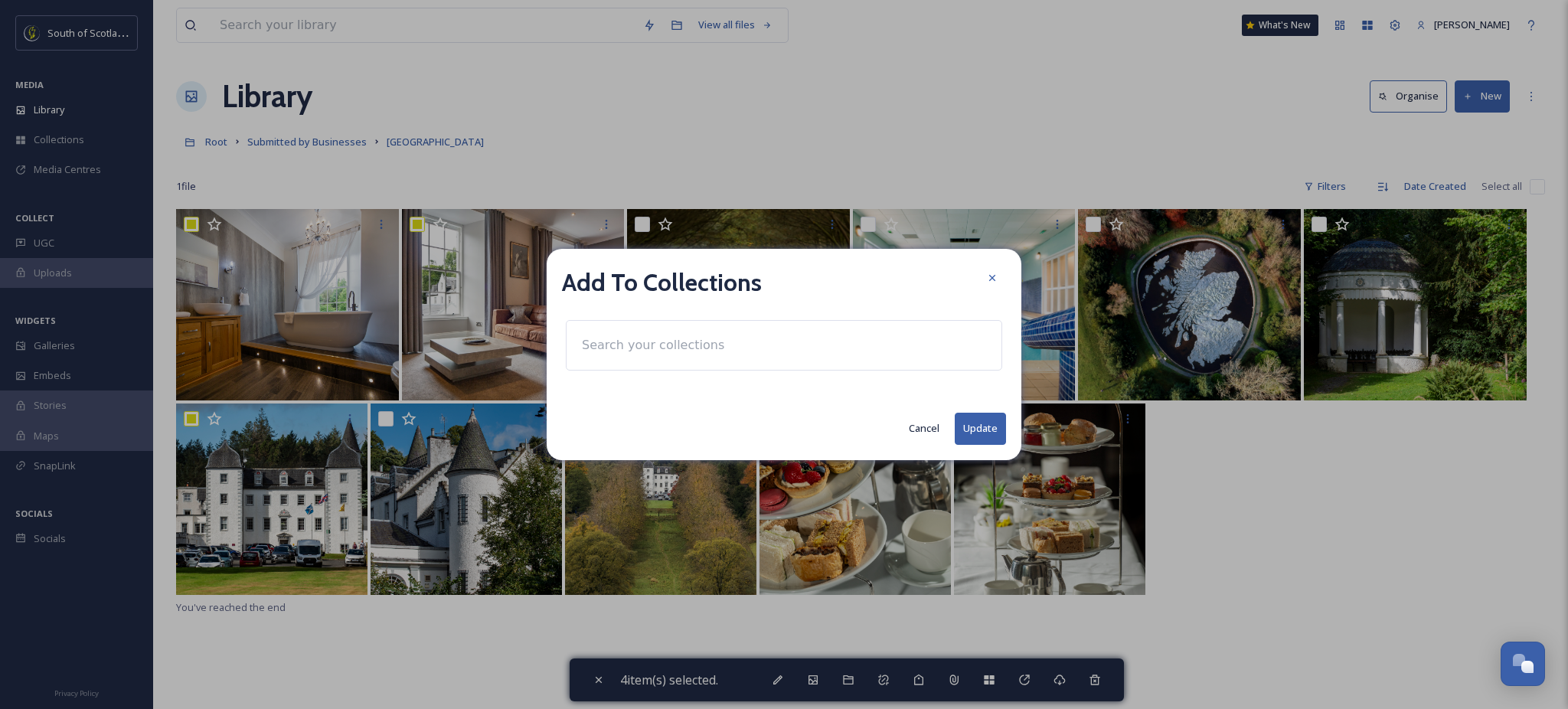
click at [744, 345] on div at bounding box center [783, 345] width 436 height 50
click at [670, 349] on input at bounding box center [658, 345] width 169 height 34
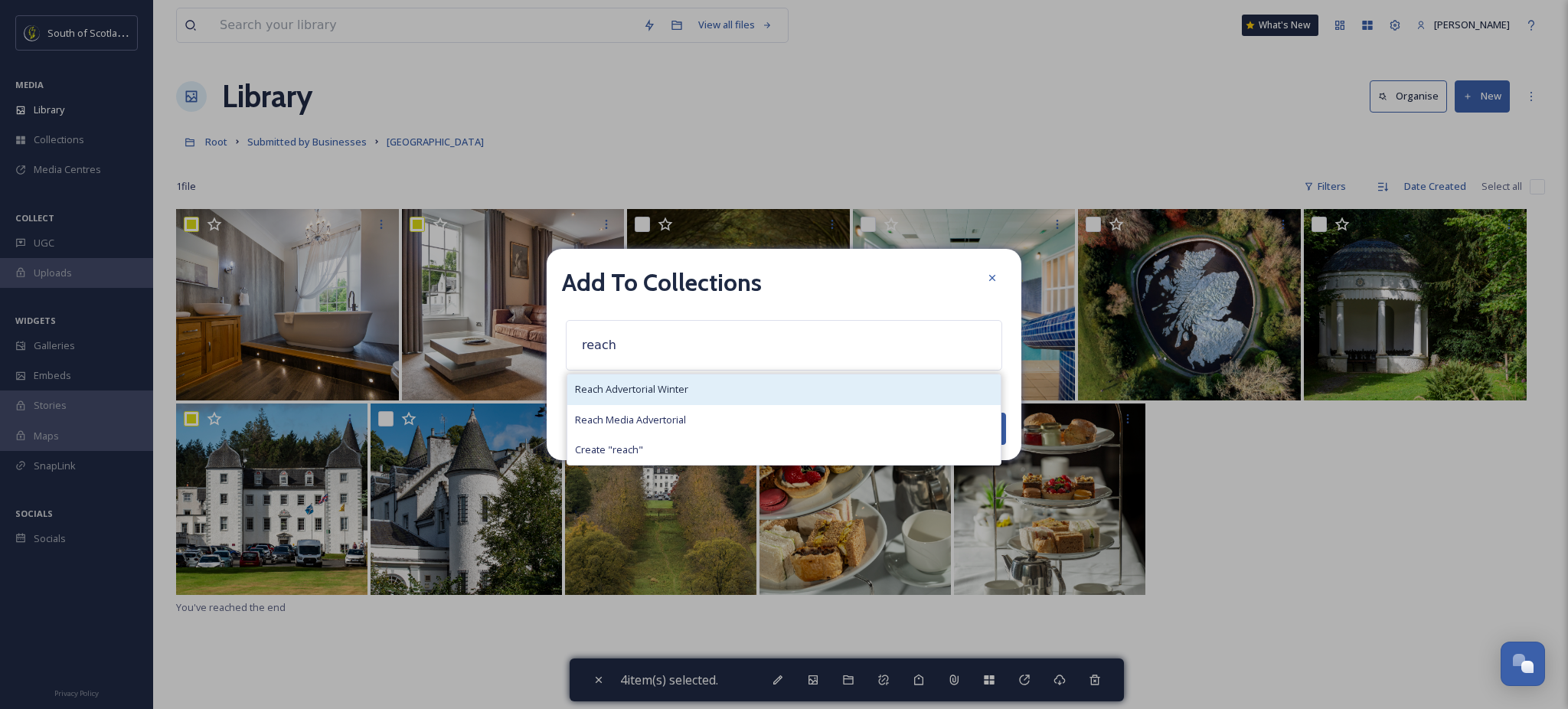
type input "reach"
click at [662, 380] on div "Reach Advertorial Winter" at bounding box center [784, 389] width 433 height 30
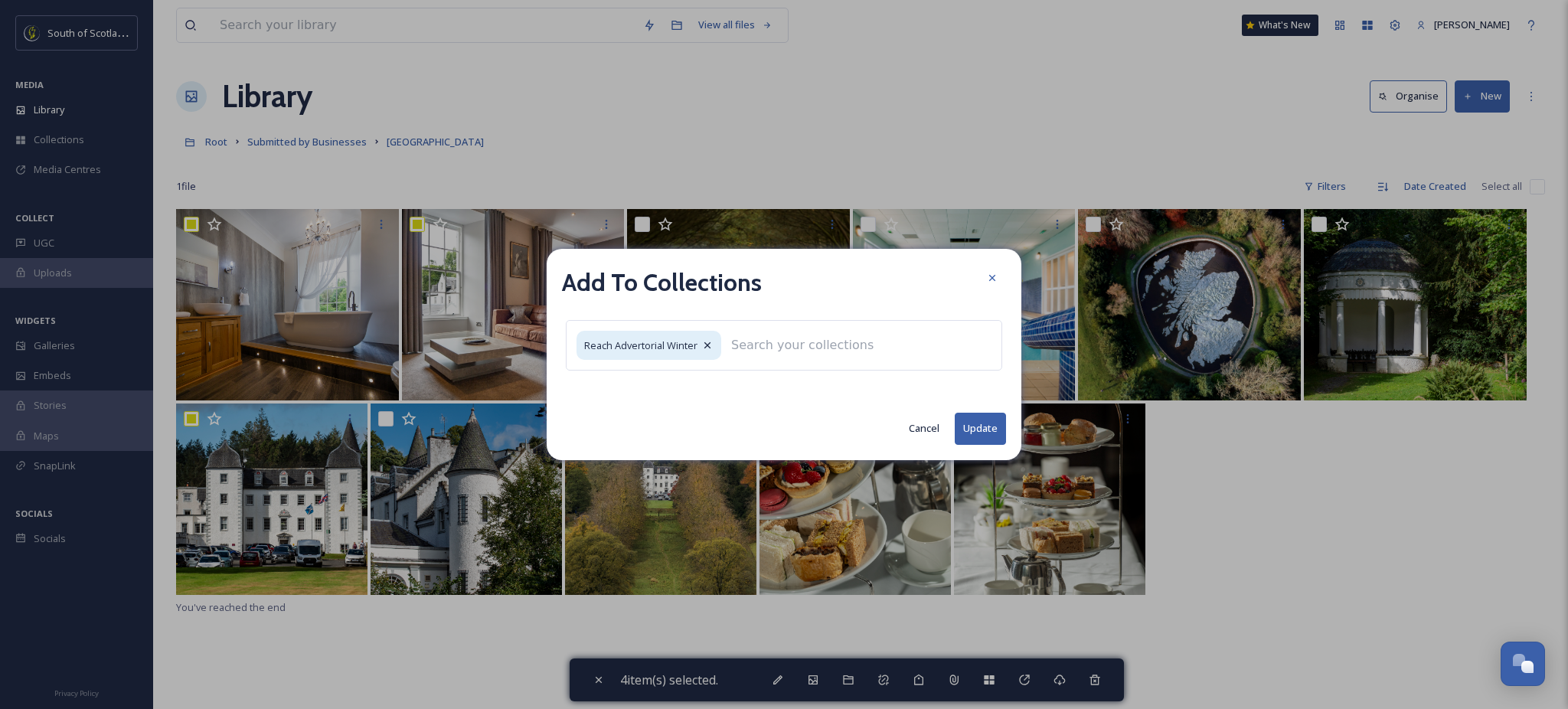
click at [990, 417] on button "Update" at bounding box center [980, 428] width 51 height 32
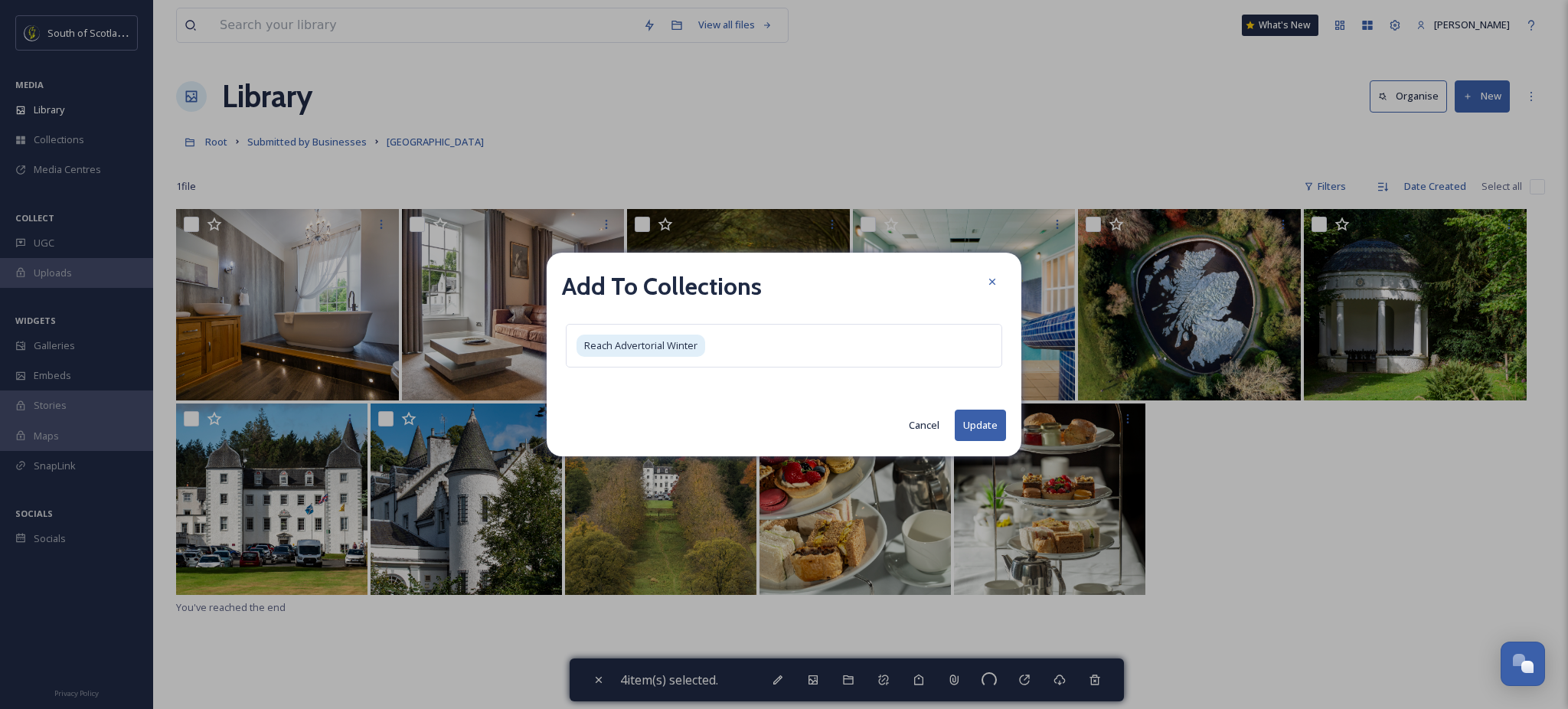
checkbox input "false"
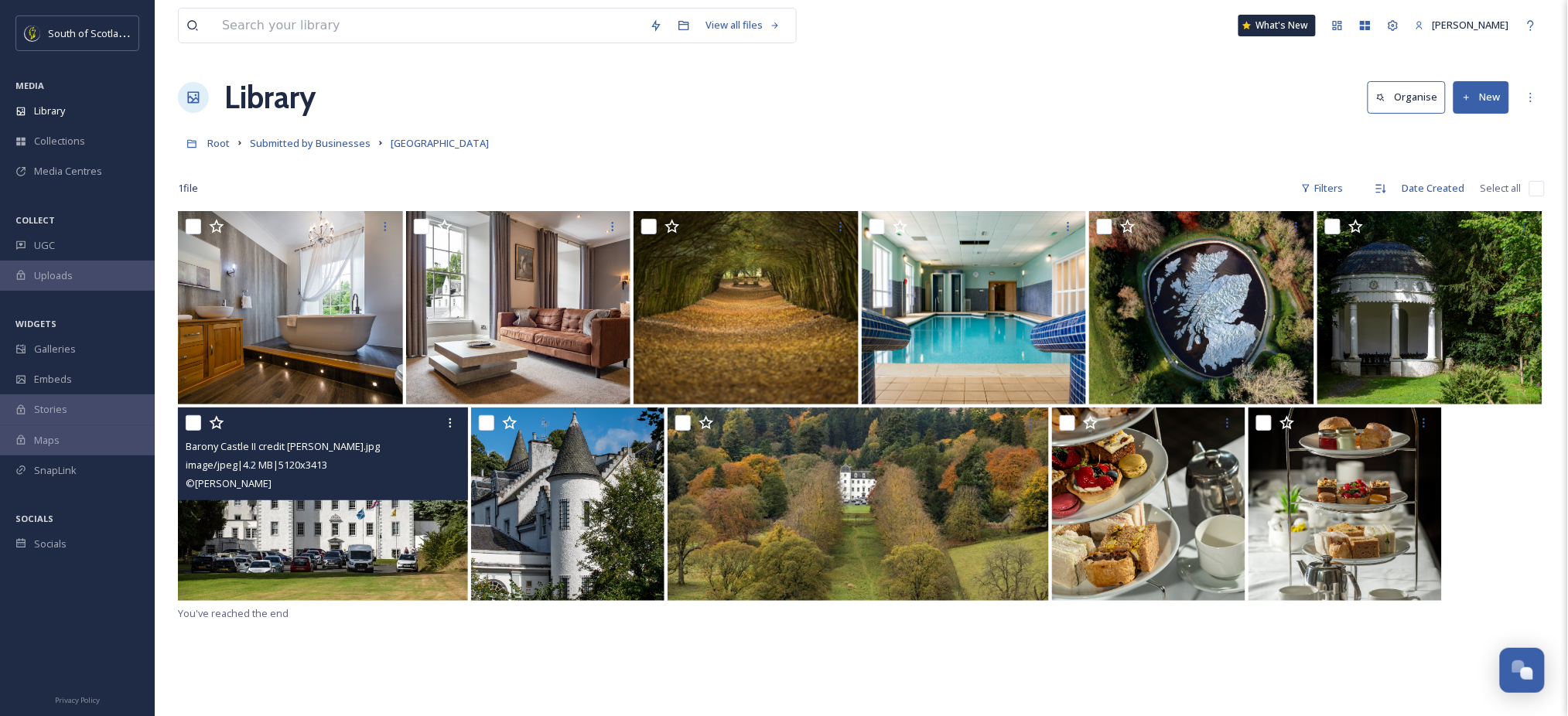
scroll to position [1, 0]
